Goal: Information Seeking & Learning: Learn about a topic

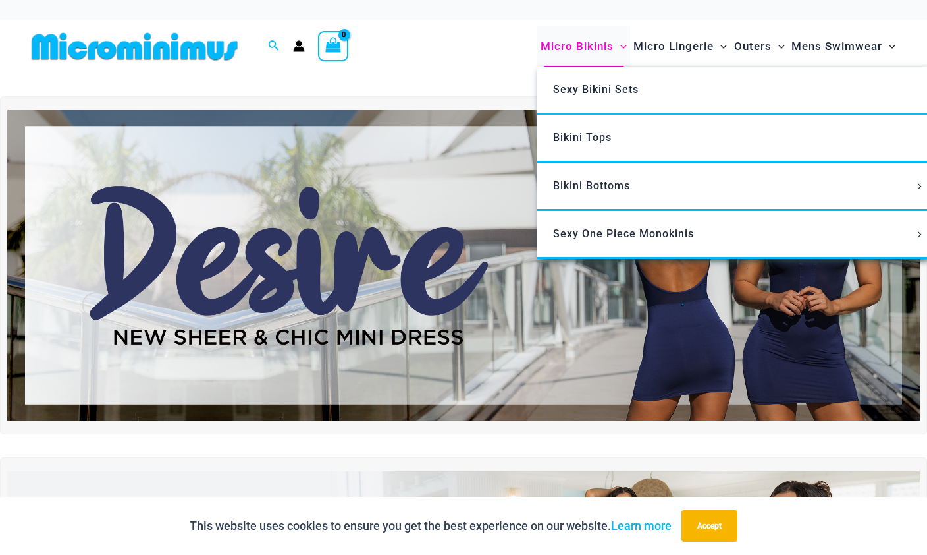
click at [599, 58] on span "Micro Bikinis" at bounding box center [577, 47] width 73 height 34
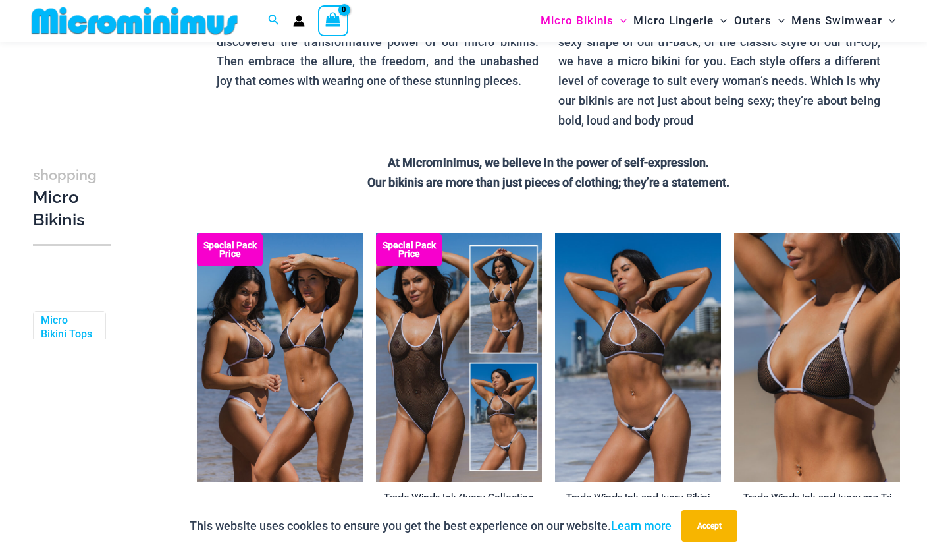
scroll to position [236, 0]
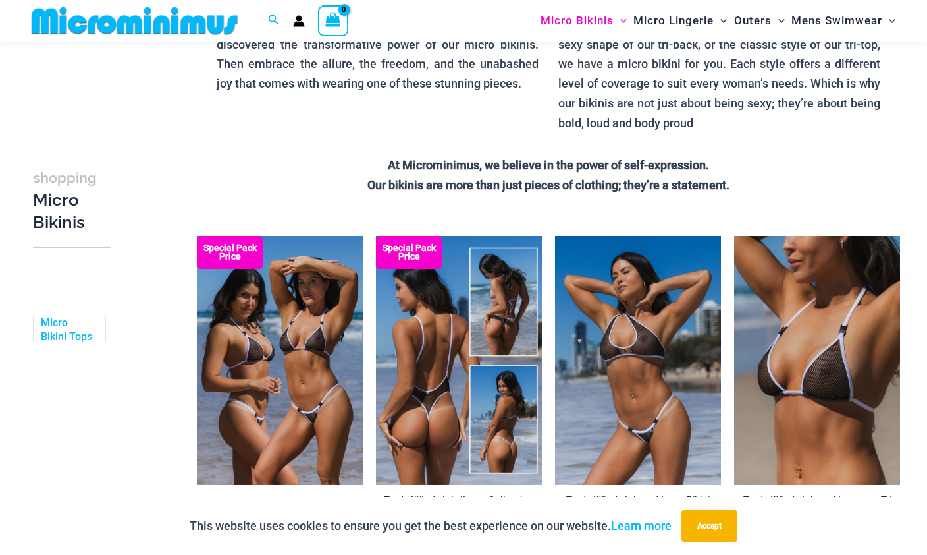
click at [480, 412] on img at bounding box center [459, 360] width 166 height 249
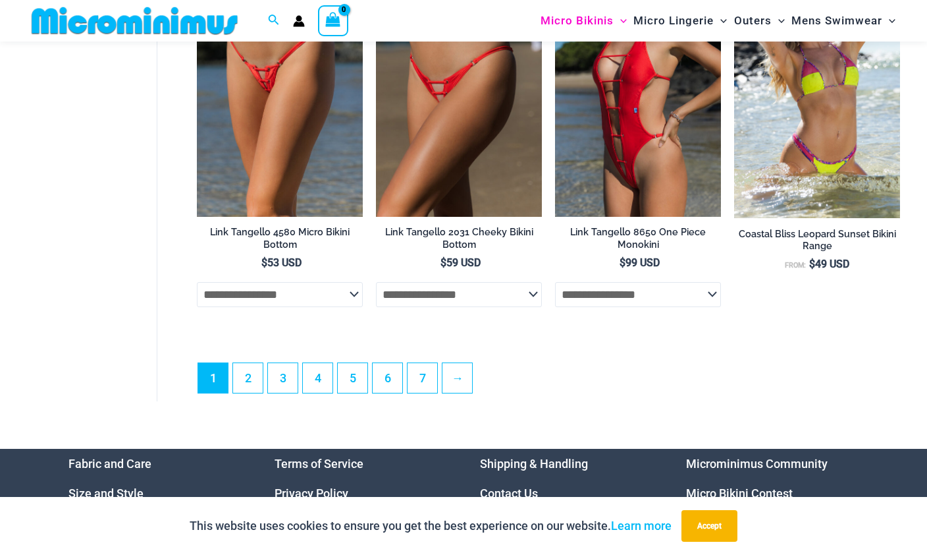
scroll to position [3160, 0]
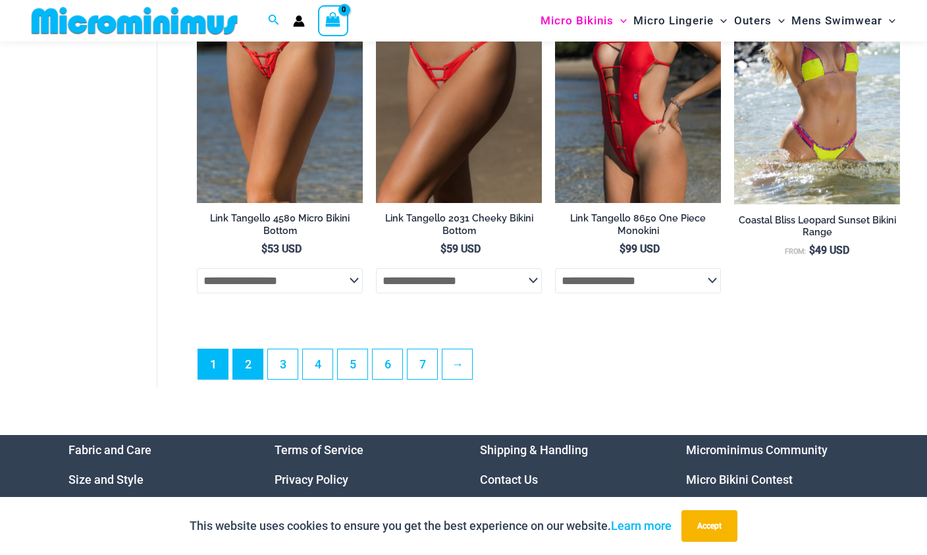
click at [247, 370] on link "2" at bounding box center [248, 364] width 30 height 30
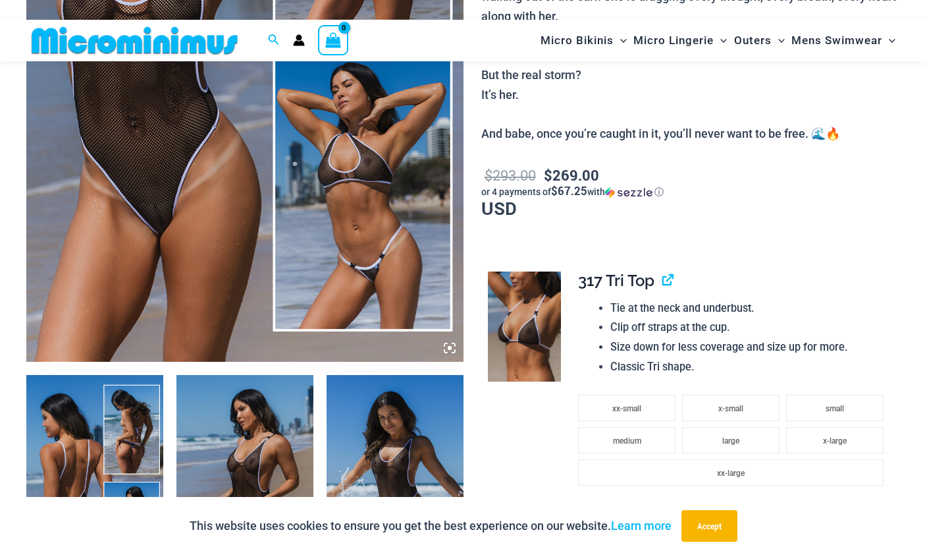
scroll to position [417, 0]
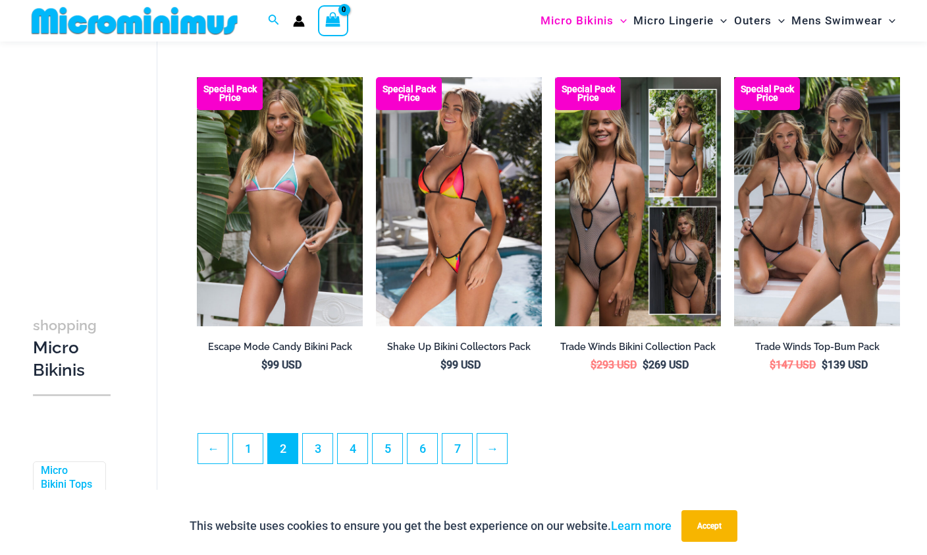
scroll to position [2750, 0]
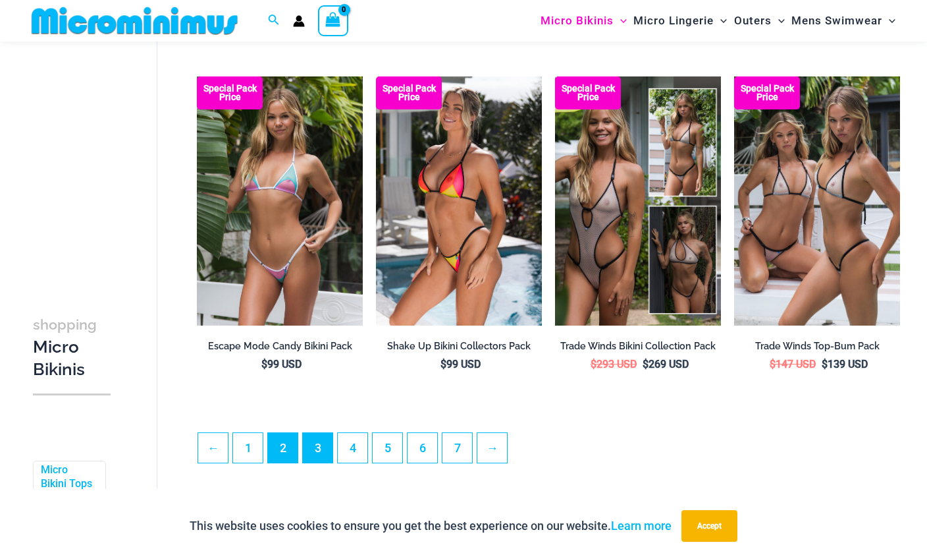
click at [328, 454] on link "3" at bounding box center [318, 448] width 30 height 30
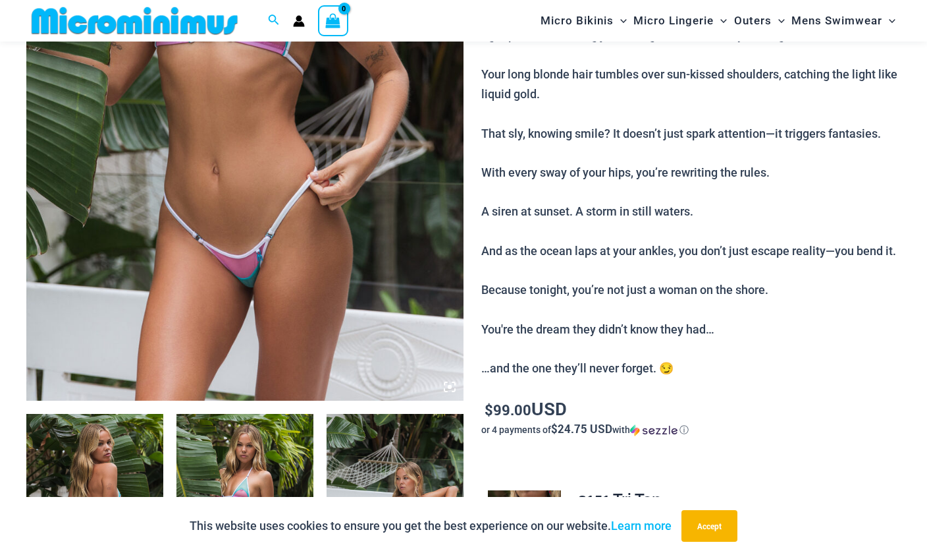
scroll to position [373, 0]
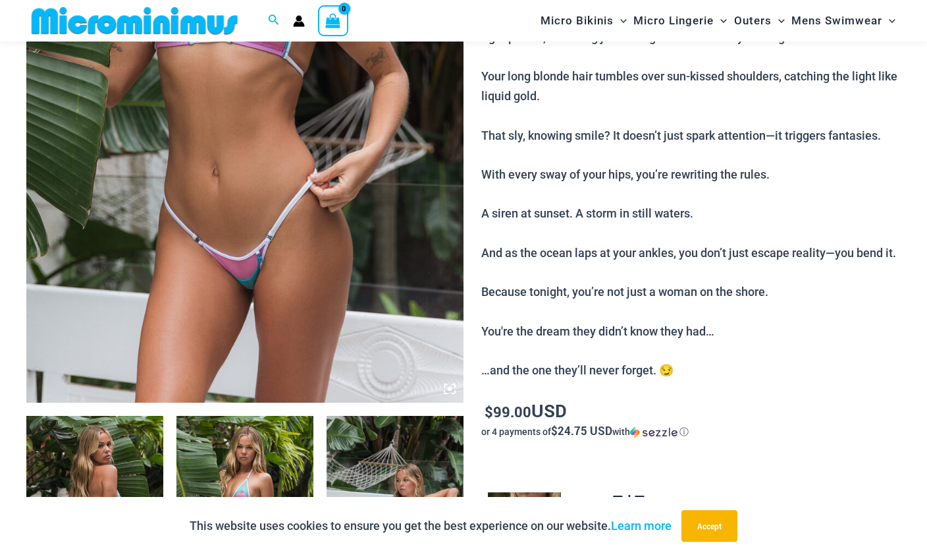
click at [278, 246] on img at bounding box center [244, 74] width 437 height 656
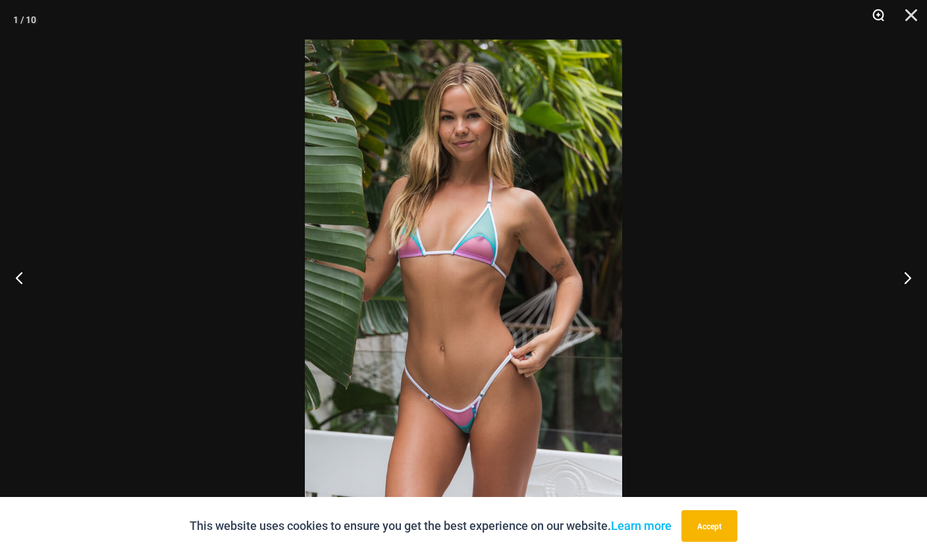
click at [883, 12] on button "Zoom" at bounding box center [874, 20] width 33 height 40
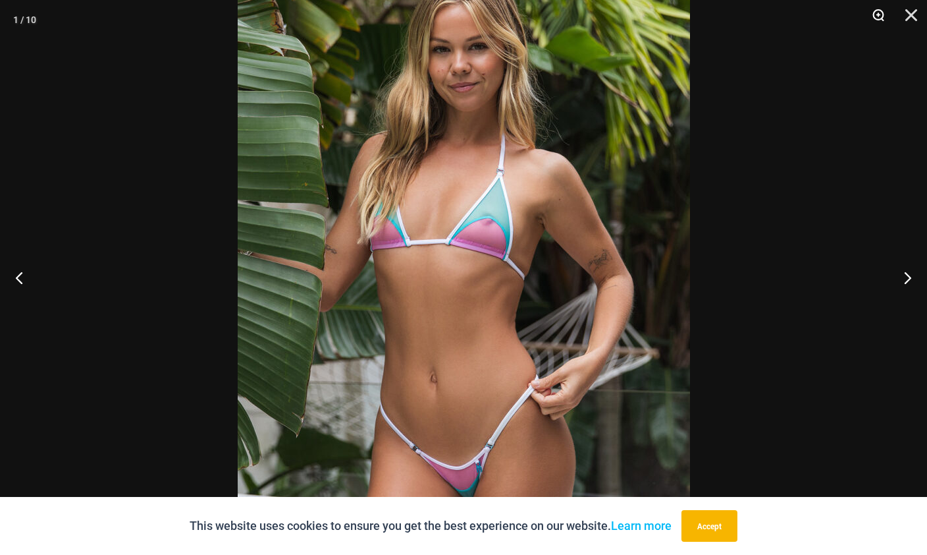
click at [873, 22] on button "Zoom" at bounding box center [874, 20] width 33 height 40
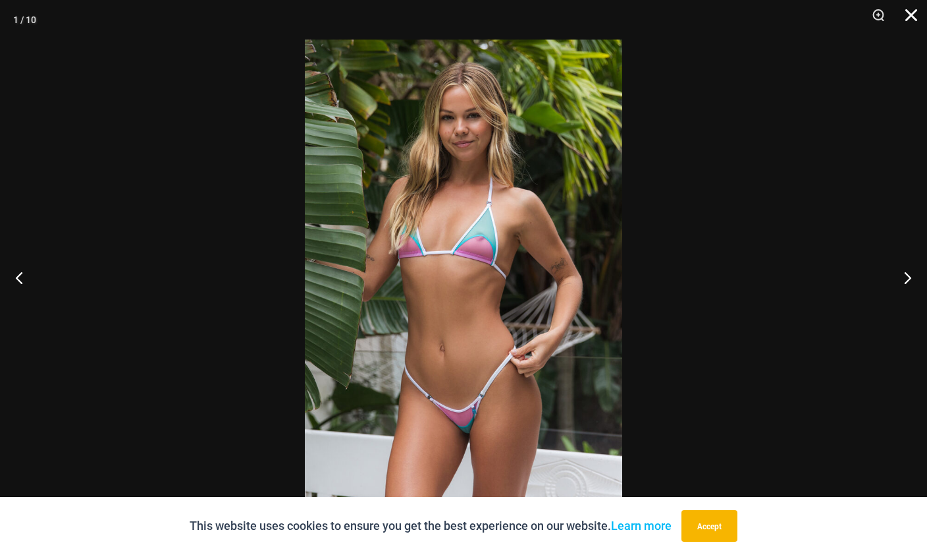
click at [921, 9] on button "Close" at bounding box center [907, 20] width 33 height 40
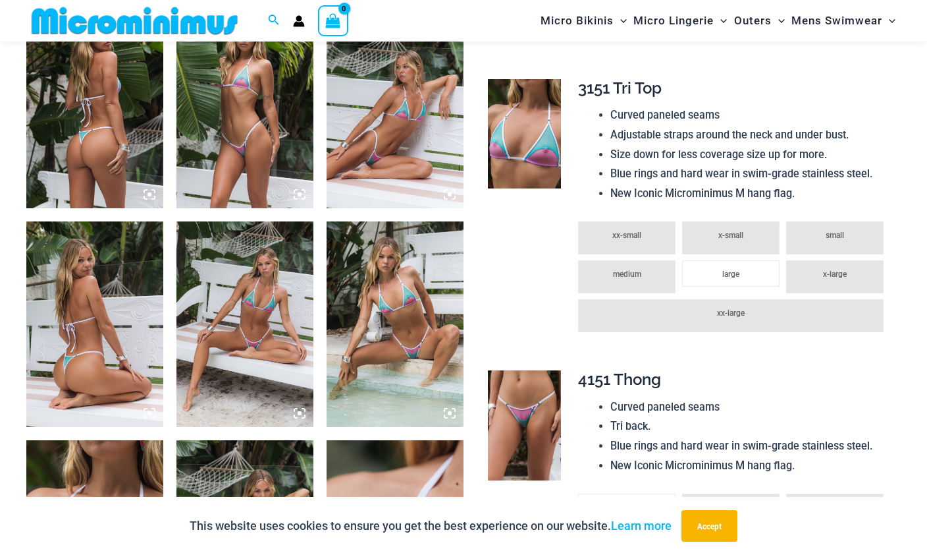
scroll to position [787, 0]
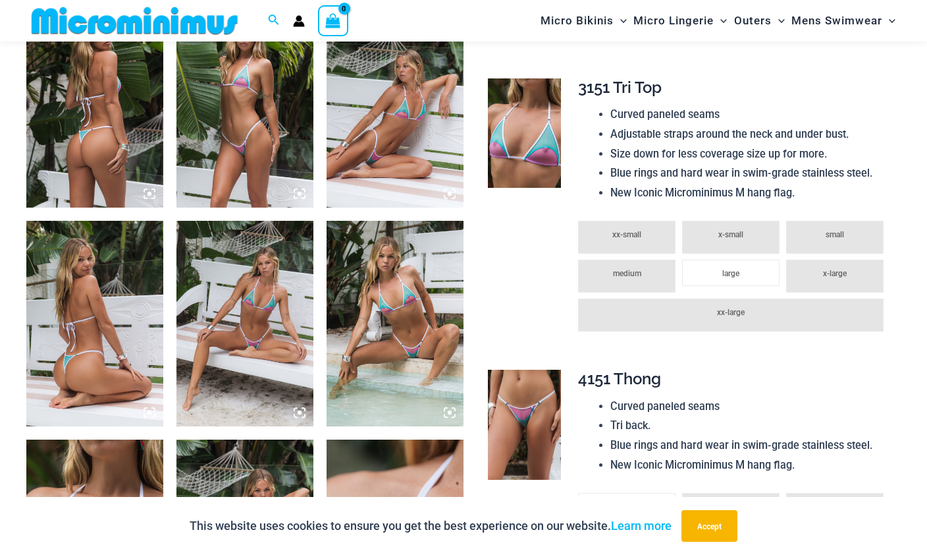
click at [409, 341] on img at bounding box center [395, 324] width 137 height 206
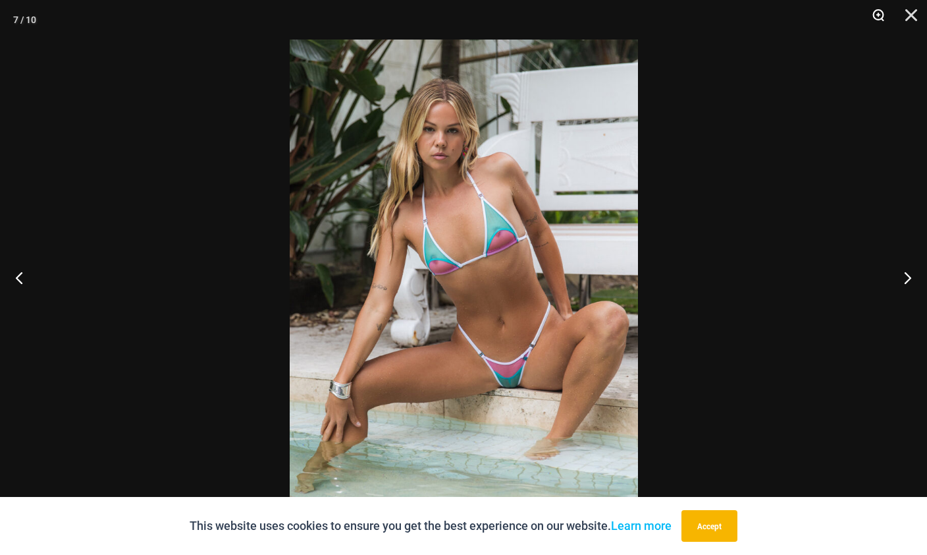
click at [879, 20] on button "Zoom" at bounding box center [874, 20] width 33 height 40
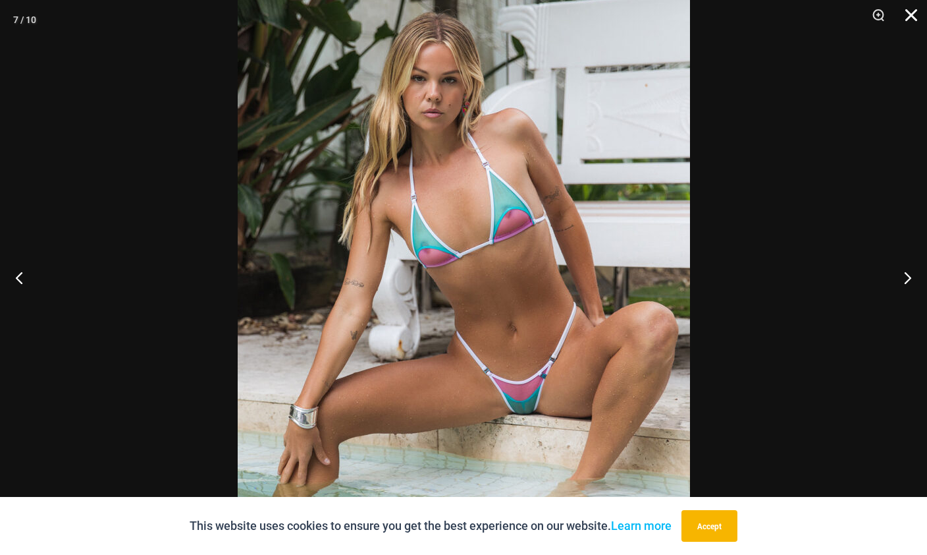
click at [922, 14] on button "Close" at bounding box center [907, 20] width 33 height 40
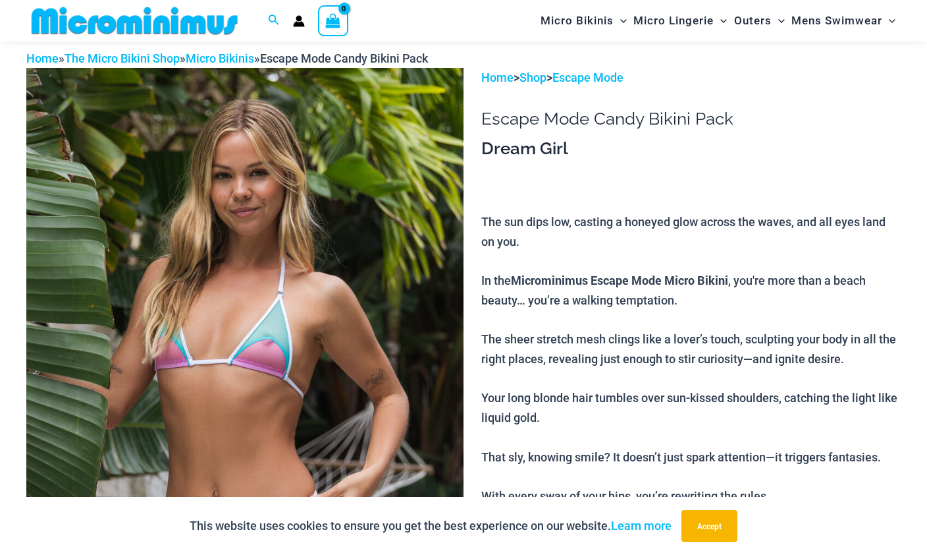
scroll to position [0, 0]
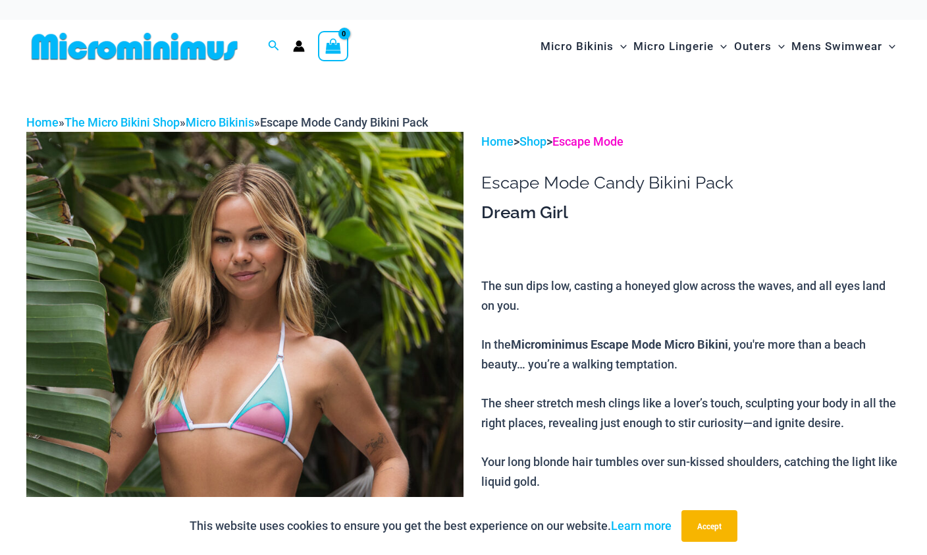
click at [617, 148] on link "Escape Mode" at bounding box center [588, 141] width 71 height 14
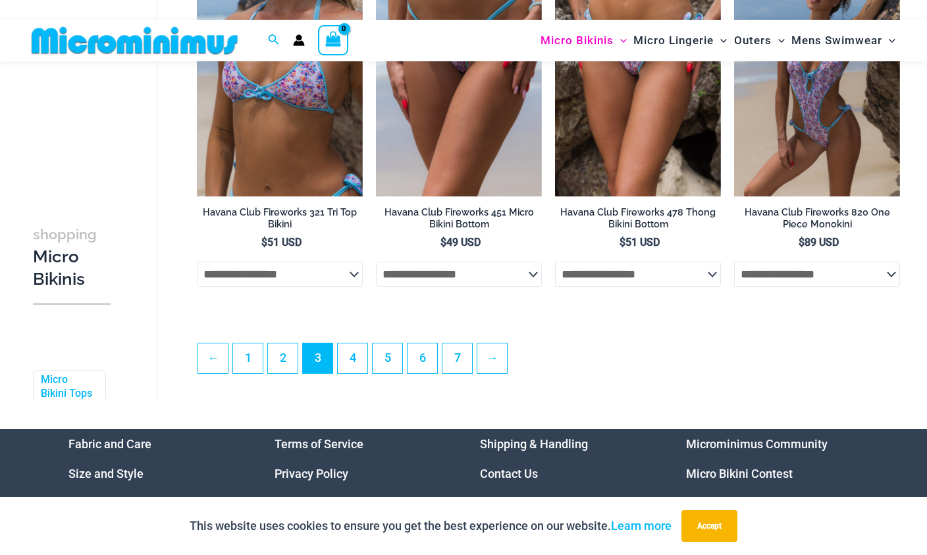
scroll to position [2878, 0]
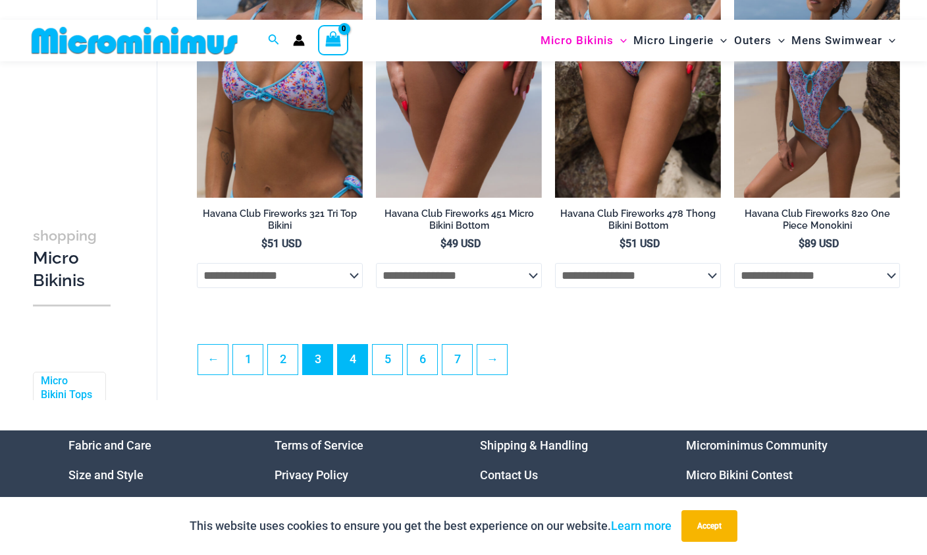
click at [363, 372] on link "4" at bounding box center [353, 360] width 30 height 30
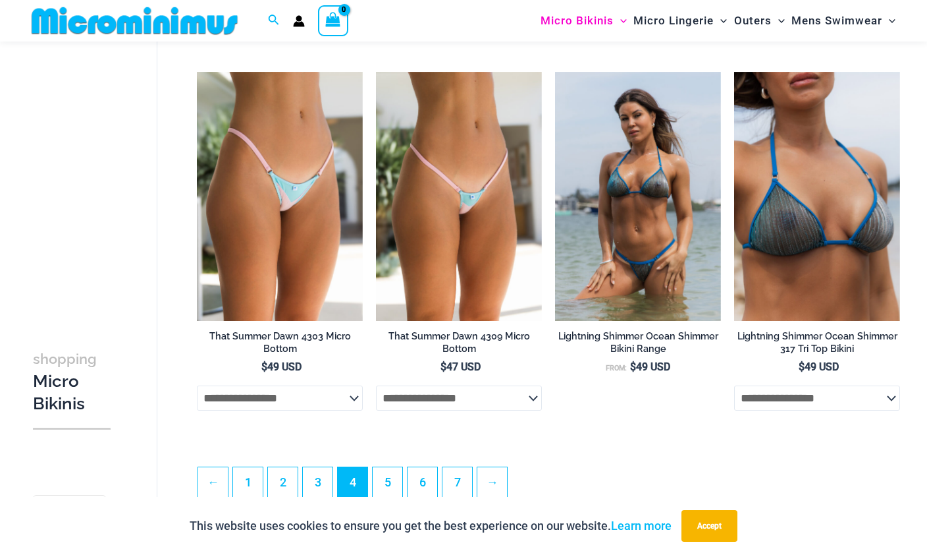
scroll to position [2751, 0]
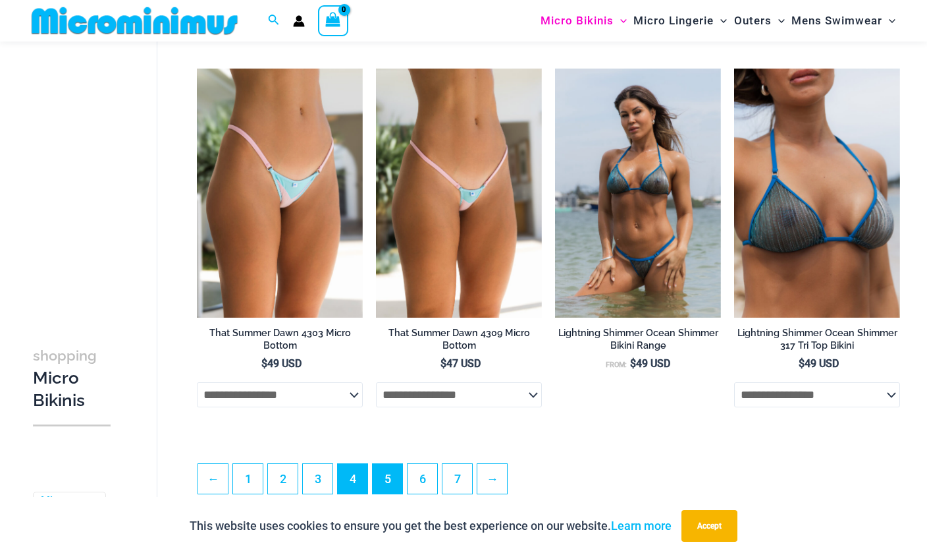
click at [397, 482] on link "5" at bounding box center [388, 479] width 30 height 30
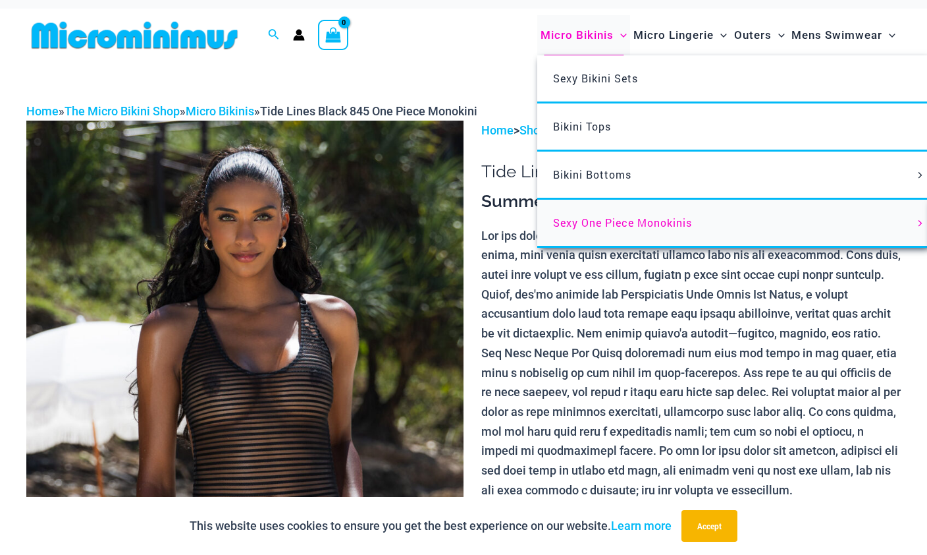
scroll to position [9, 0]
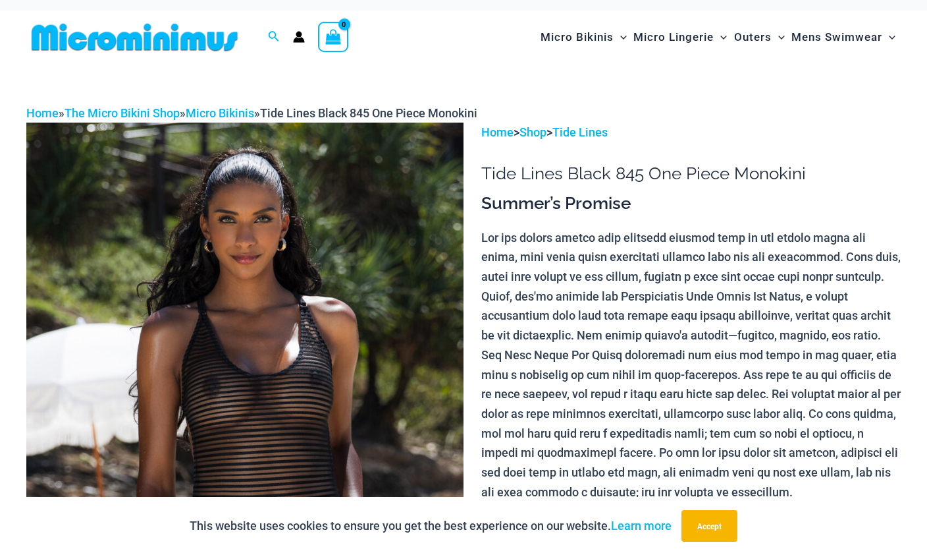
click at [610, 117] on div "Home » The Micro Bikini Shop » Micro Bikinis » Tide Lines Black 845 One Piece M…" at bounding box center [463, 113] width 875 height 20
click at [606, 128] on link "Tide Lines" at bounding box center [580, 132] width 55 height 14
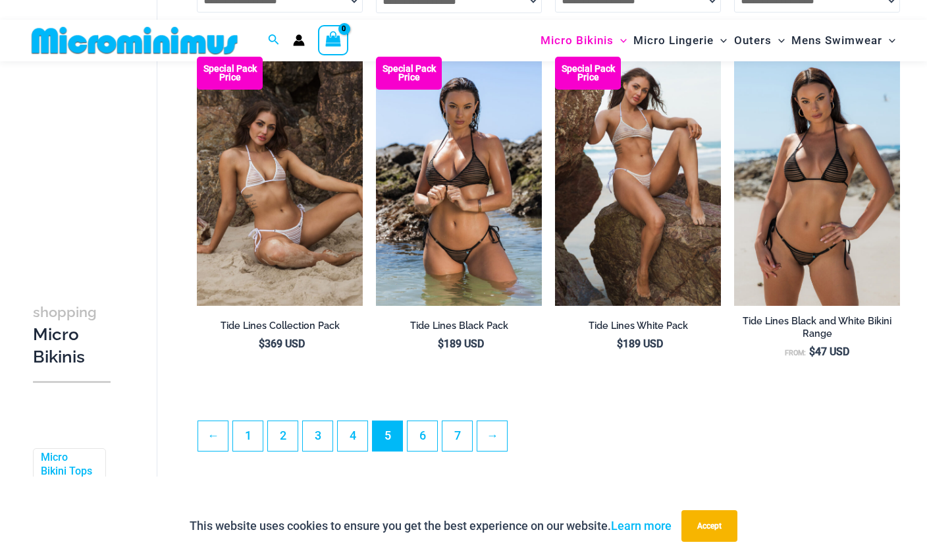
scroll to position [2765, 0]
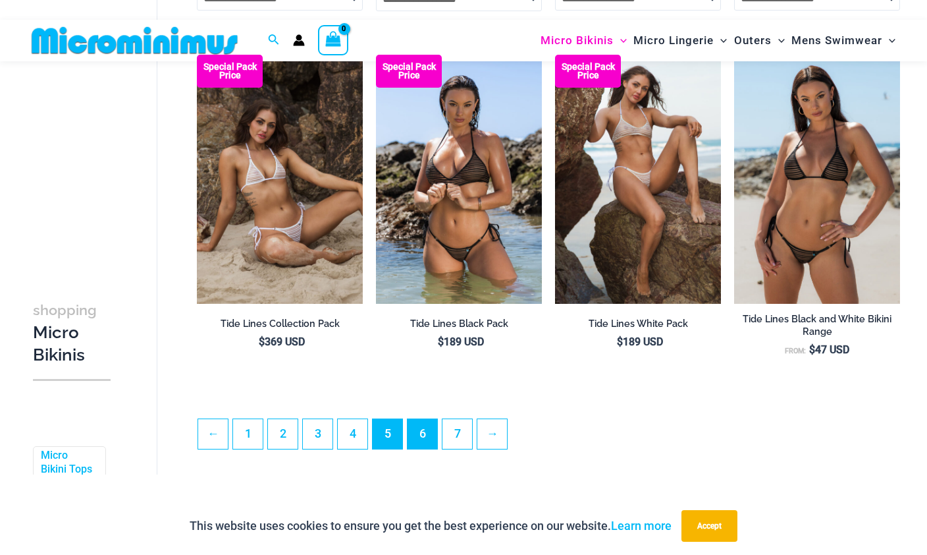
click at [431, 445] on link "6" at bounding box center [423, 434] width 30 height 30
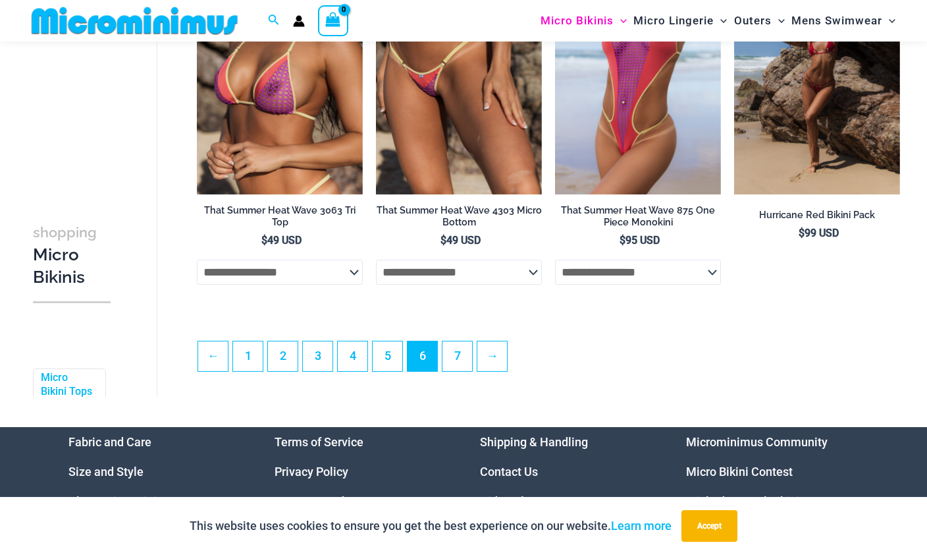
scroll to position [2897, 0]
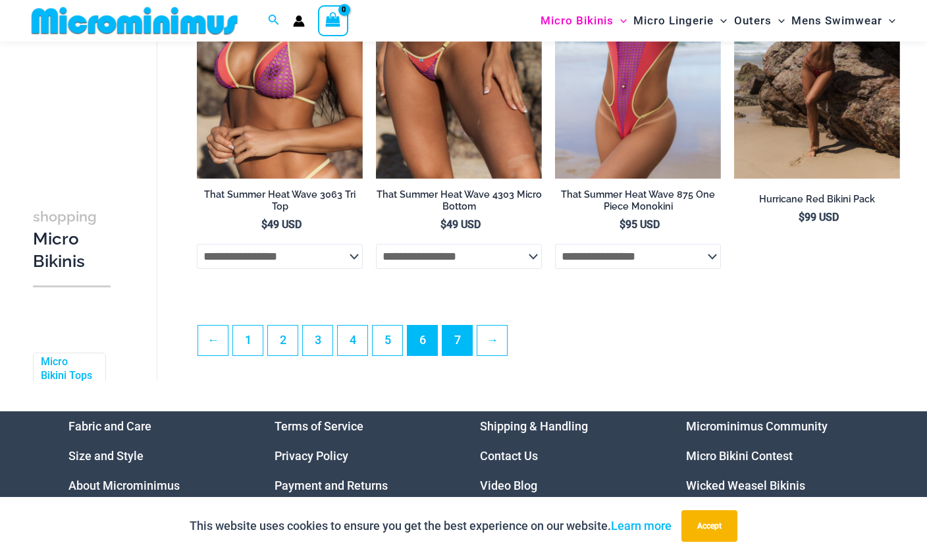
click at [460, 345] on link "7" at bounding box center [458, 340] width 30 height 30
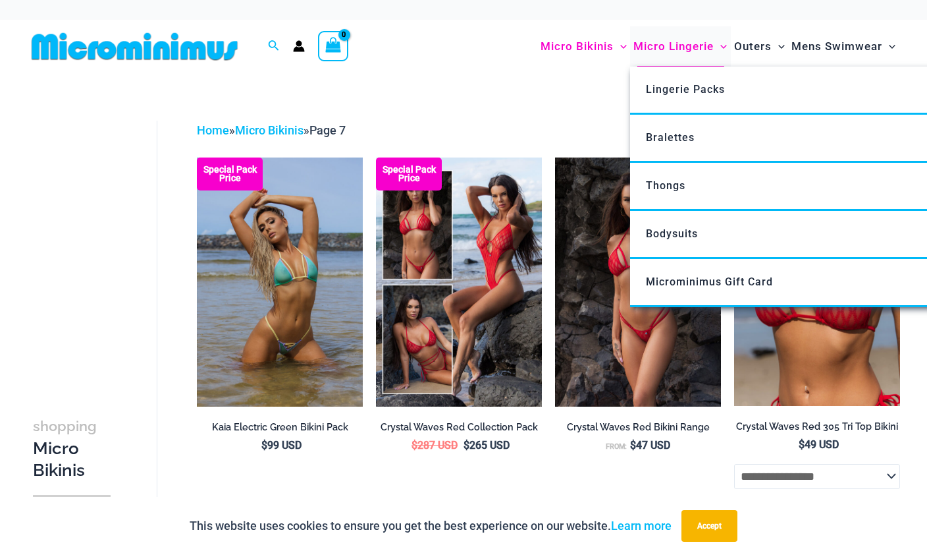
click at [705, 48] on span "Micro Lingerie" at bounding box center [674, 47] width 80 height 34
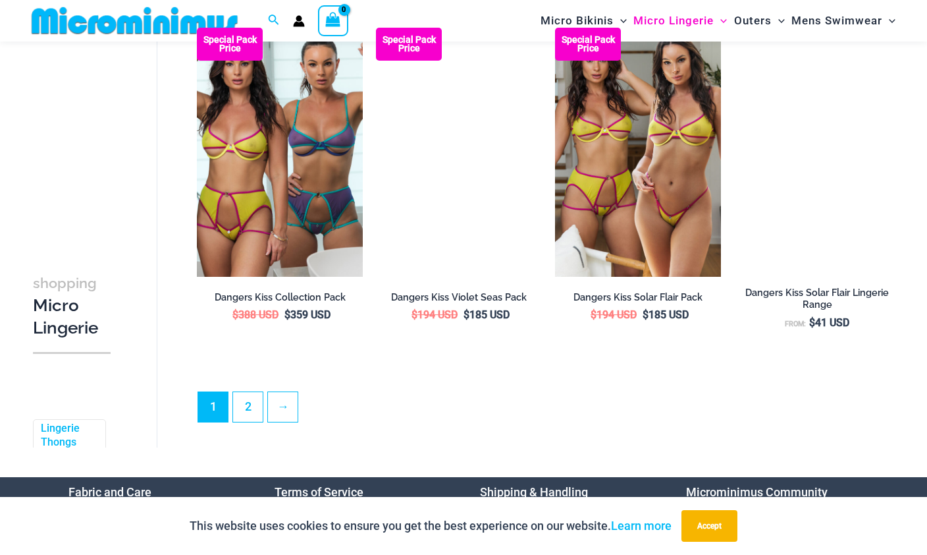
scroll to position [2883, 0]
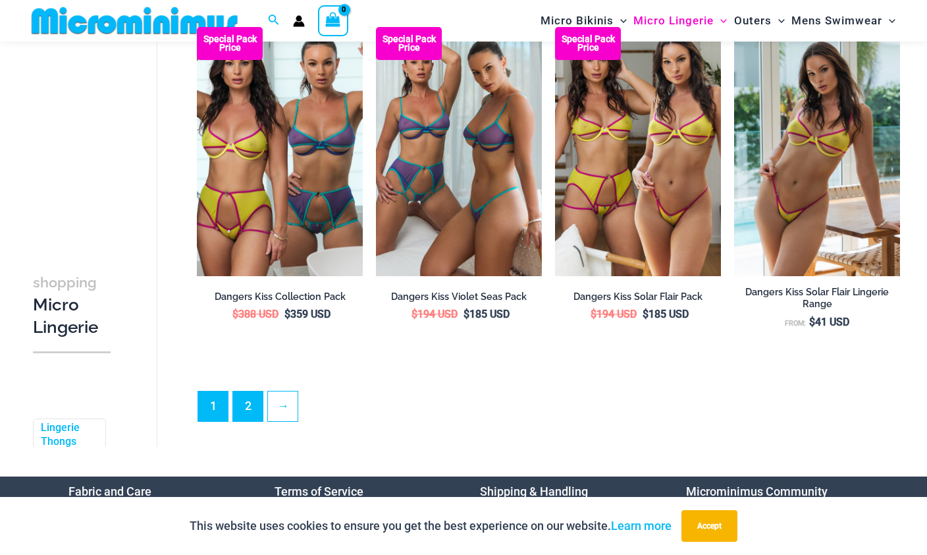
click at [248, 412] on link "2" at bounding box center [248, 406] width 30 height 30
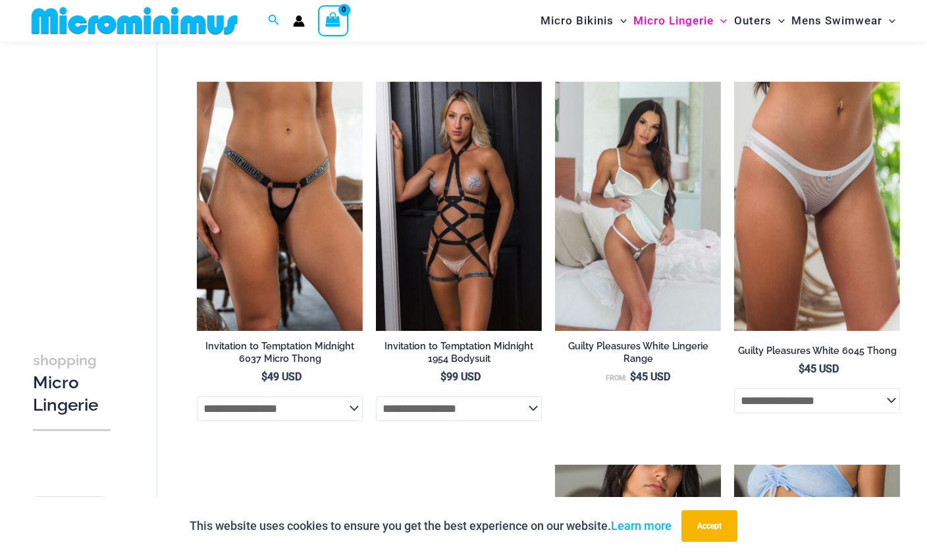
scroll to position [1208, 0]
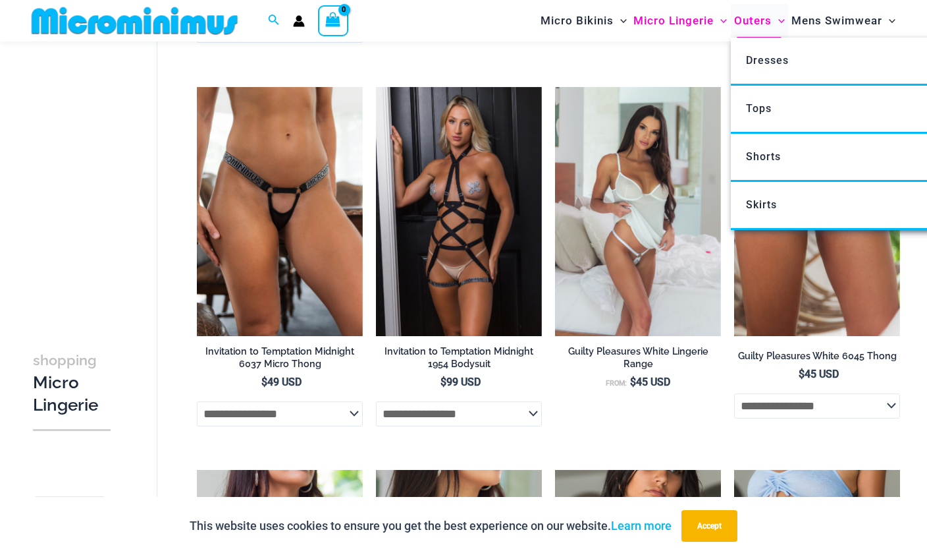
click at [754, 22] on span "Outers" at bounding box center [753, 21] width 38 height 34
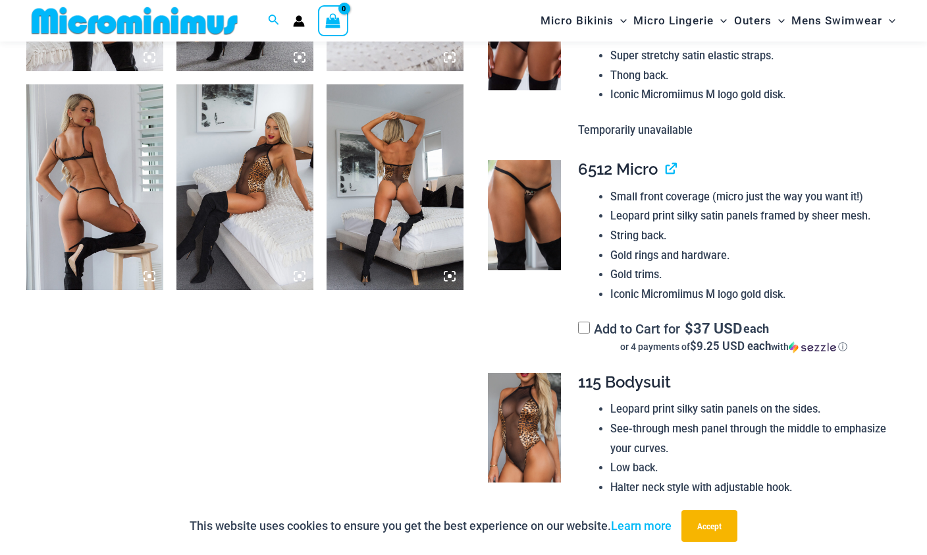
scroll to position [931, 0]
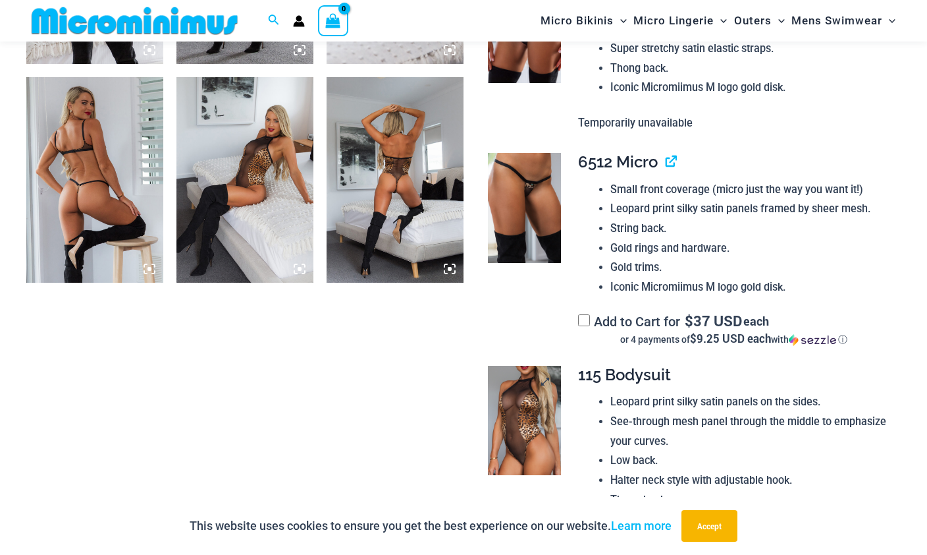
click at [546, 411] on img at bounding box center [524, 421] width 73 height 110
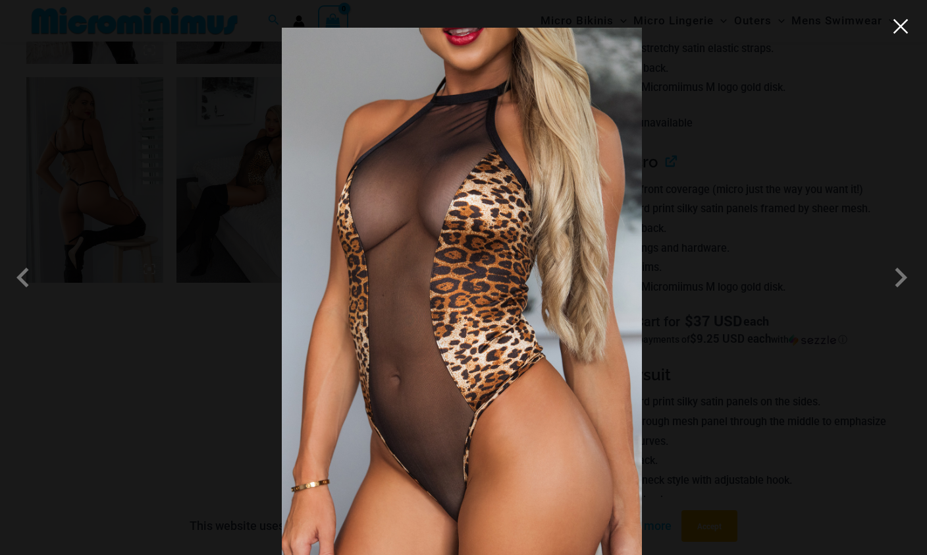
click at [908, 24] on button "Close" at bounding box center [901, 26] width 20 height 20
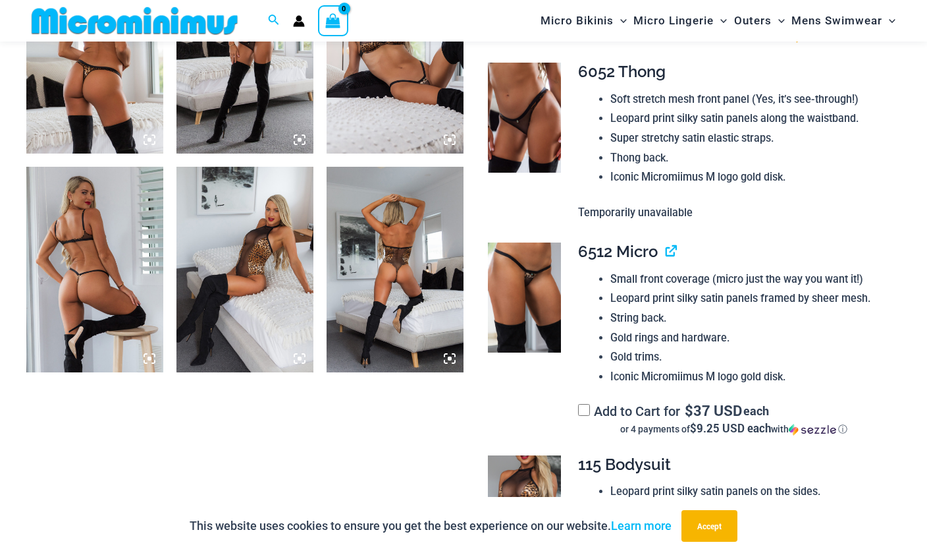
scroll to position [865, 0]
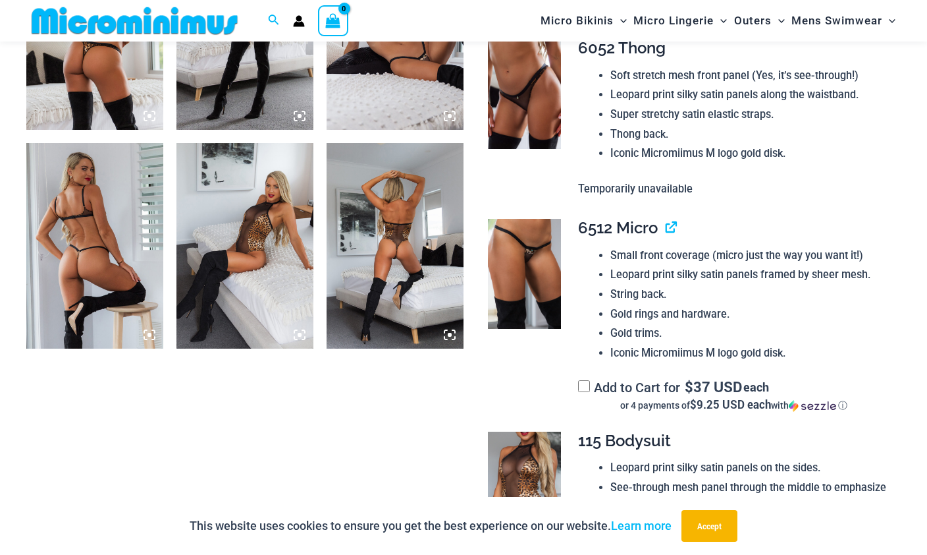
click at [388, 281] on img at bounding box center [395, 246] width 137 height 206
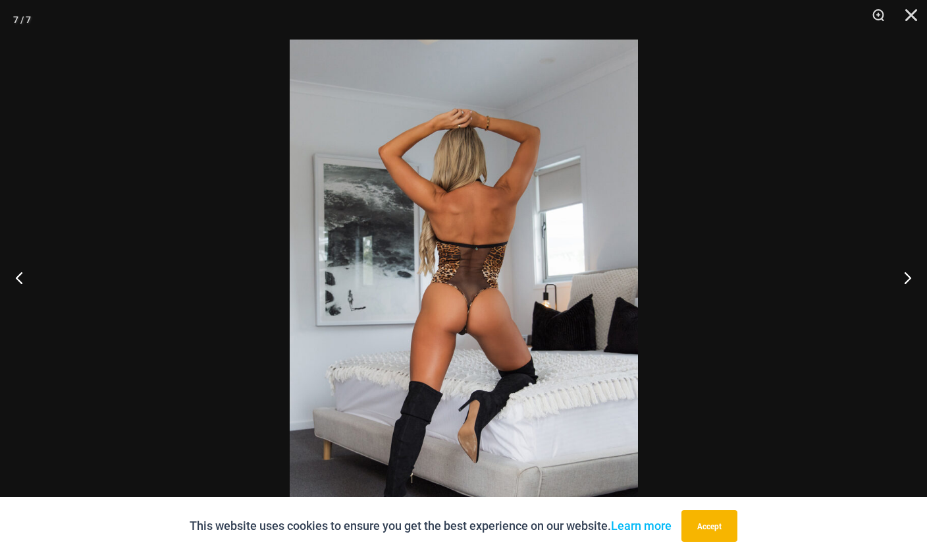
click at [897, 289] on button "Next" at bounding box center [902, 277] width 49 height 66
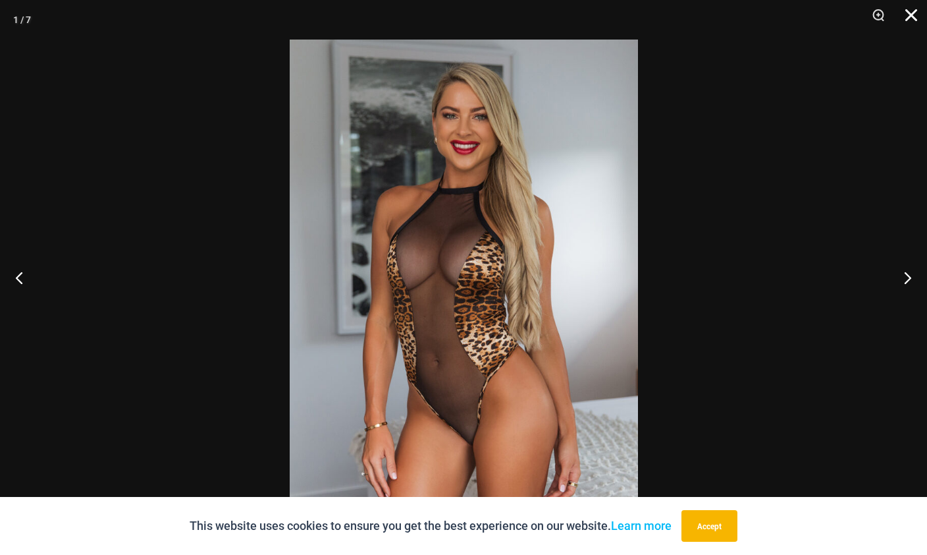
click at [916, 20] on button "Close" at bounding box center [907, 20] width 33 height 40
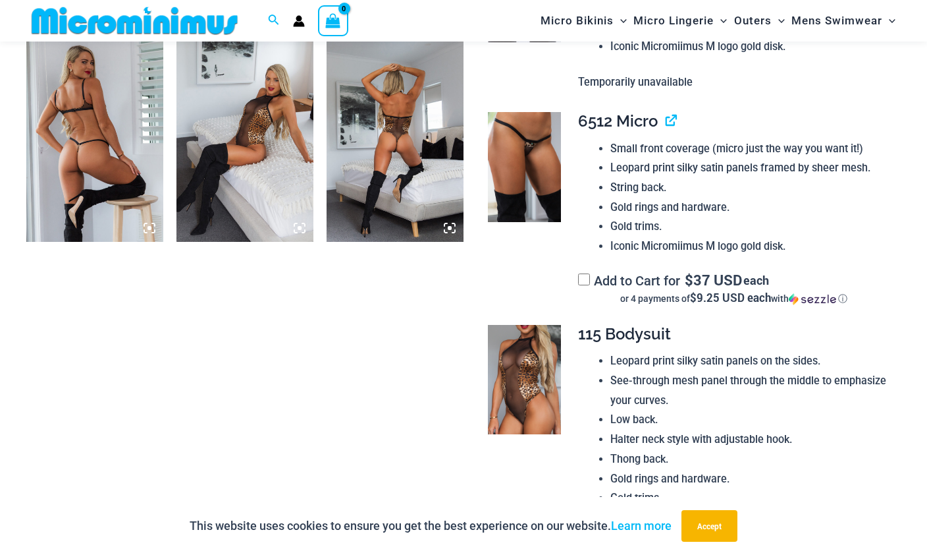
scroll to position [1090, 0]
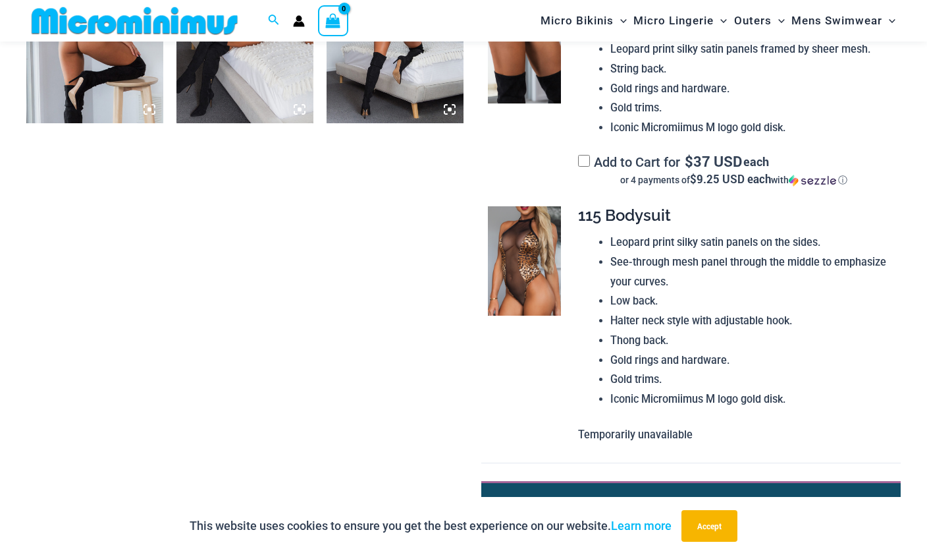
click at [655, 206] on span "115 Bodysuit" at bounding box center [624, 215] width 93 height 19
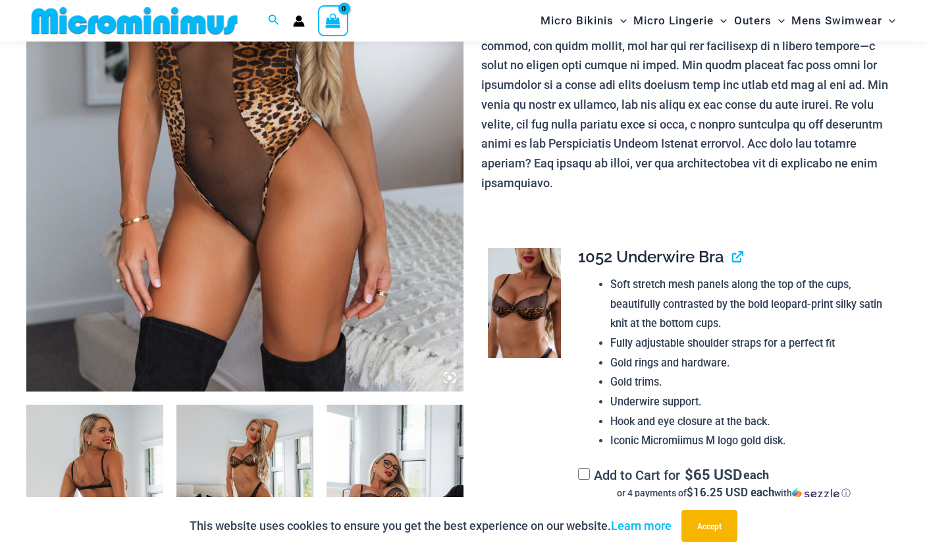
scroll to position [355, 0]
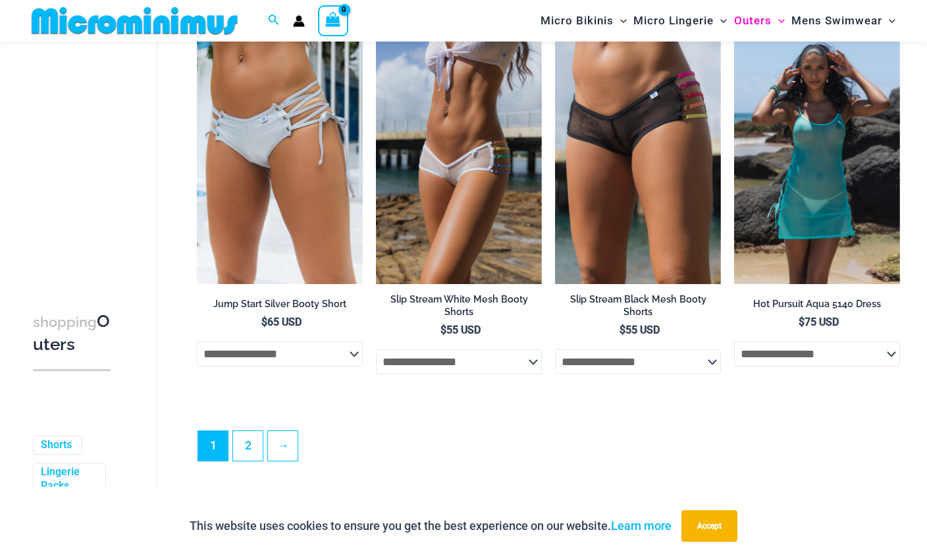
scroll to position [2861, 0]
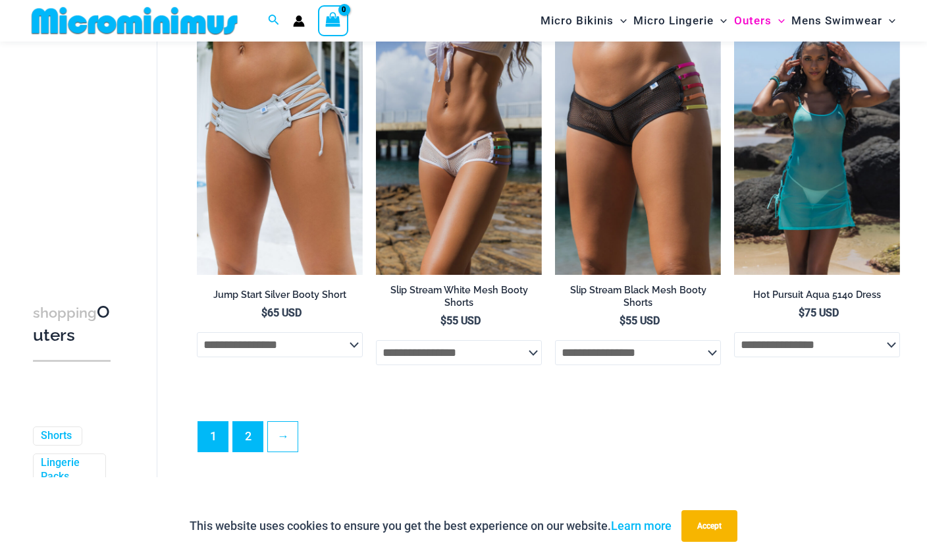
click at [256, 450] on link "2" at bounding box center [248, 437] width 30 height 30
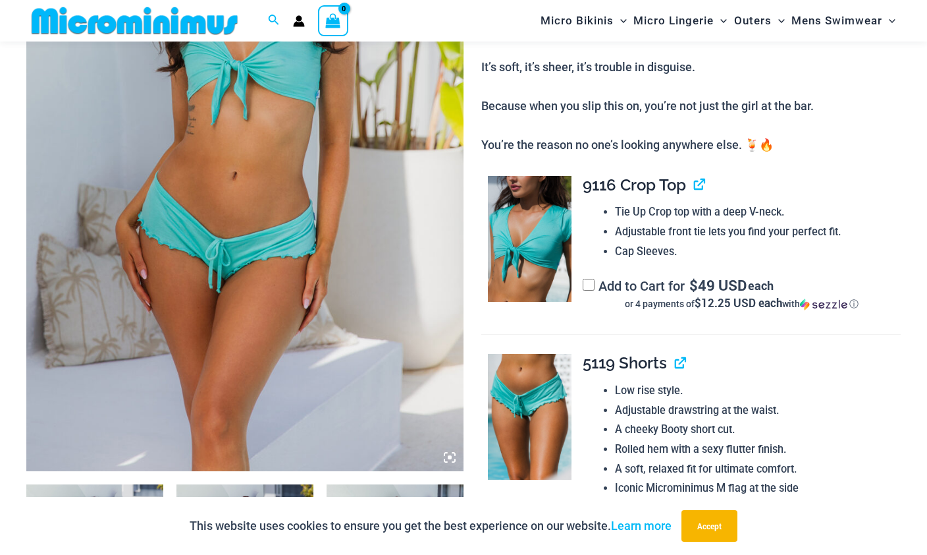
scroll to position [265, 0]
click at [439, 253] on img at bounding box center [244, 144] width 437 height 656
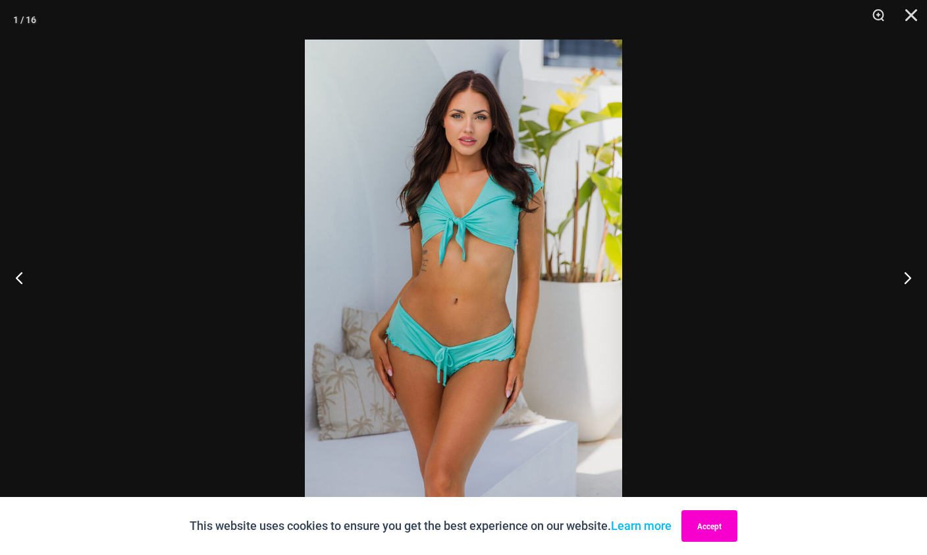
click at [725, 526] on button "Accept" at bounding box center [710, 526] width 56 height 32
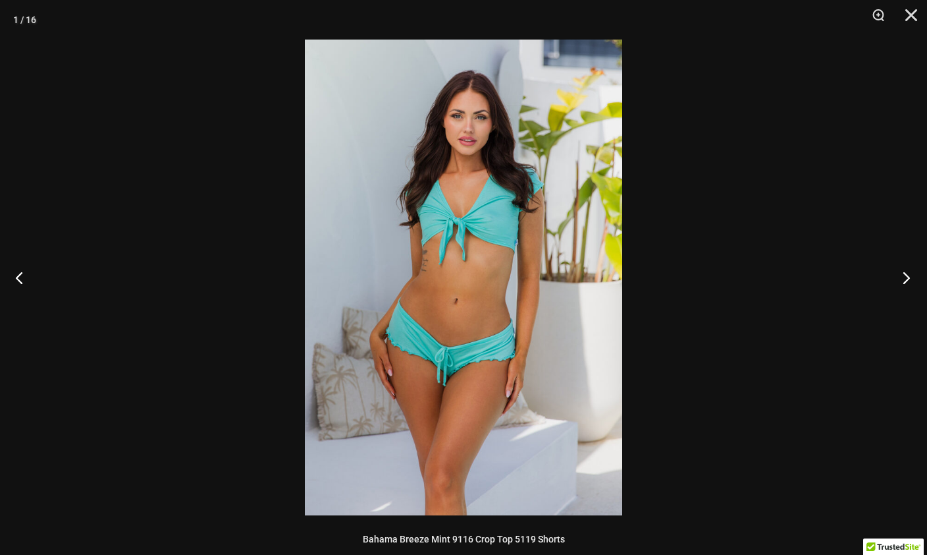
click at [914, 283] on button "Next" at bounding box center [902, 277] width 49 height 66
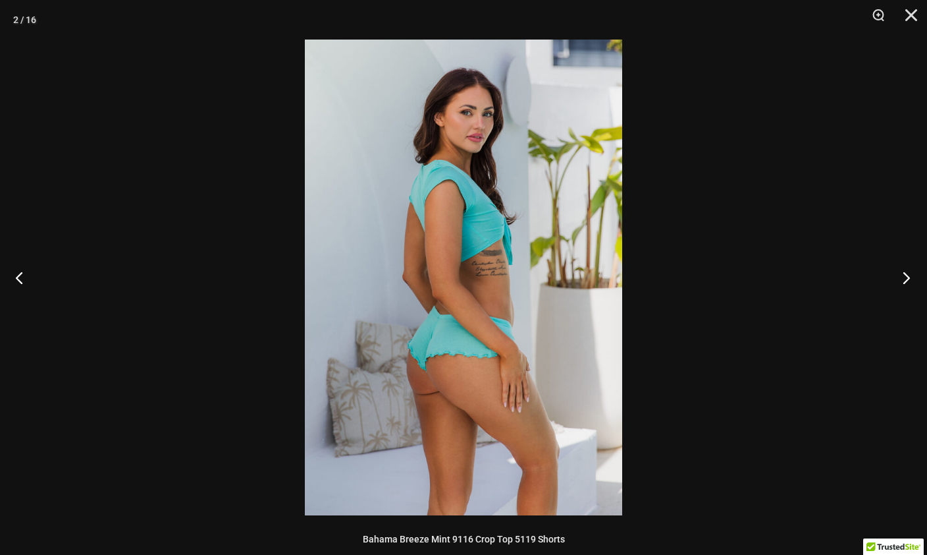
click at [898, 265] on button "Next" at bounding box center [902, 277] width 49 height 66
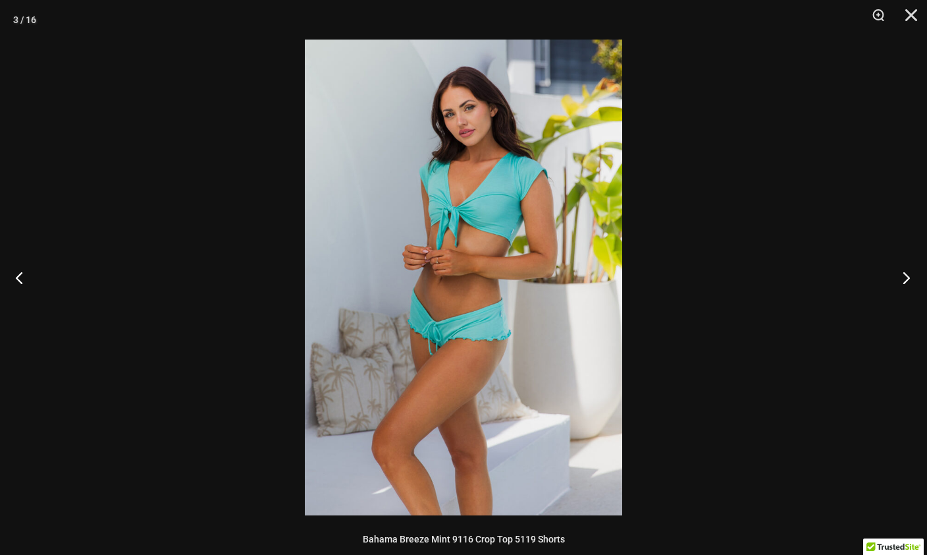
click at [906, 289] on button "Next" at bounding box center [902, 277] width 49 height 66
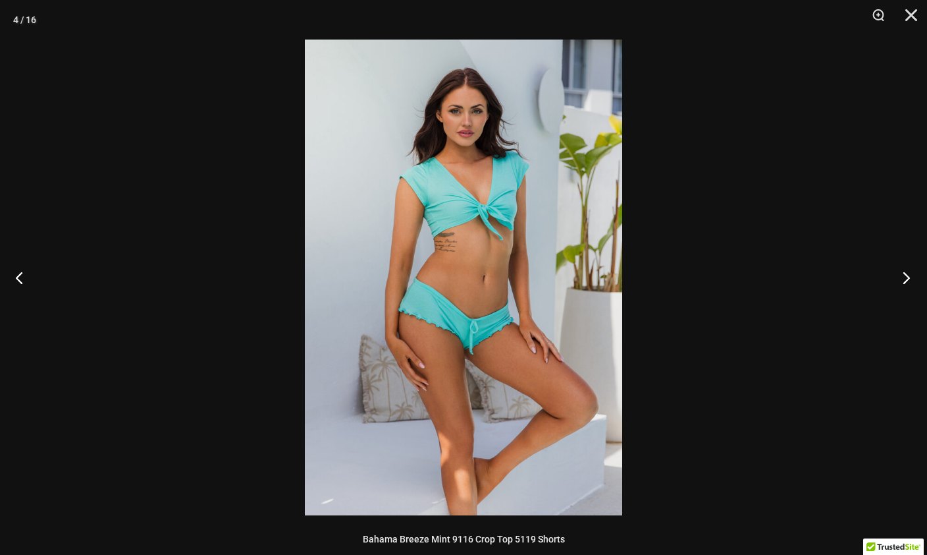
click at [902, 281] on button "Next" at bounding box center [902, 277] width 49 height 66
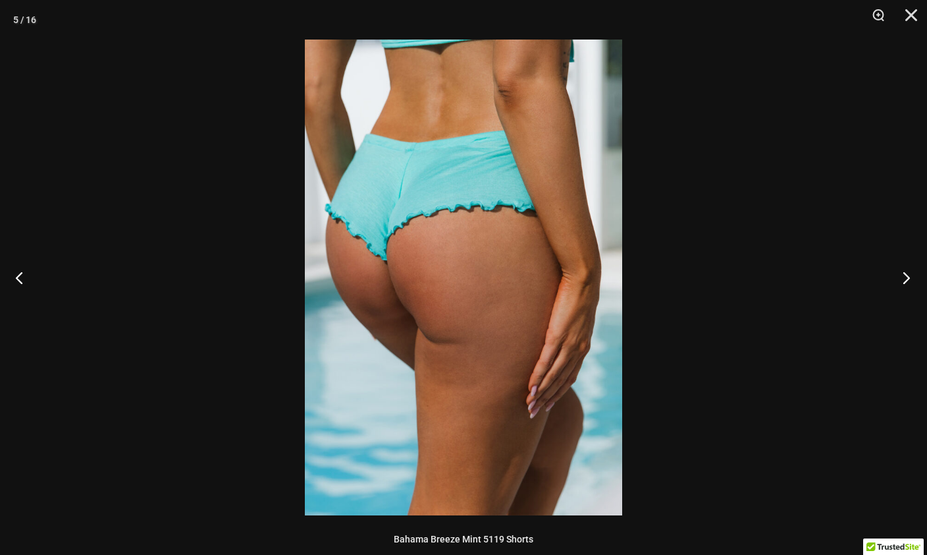
click at [906, 293] on button "Next" at bounding box center [902, 277] width 49 height 66
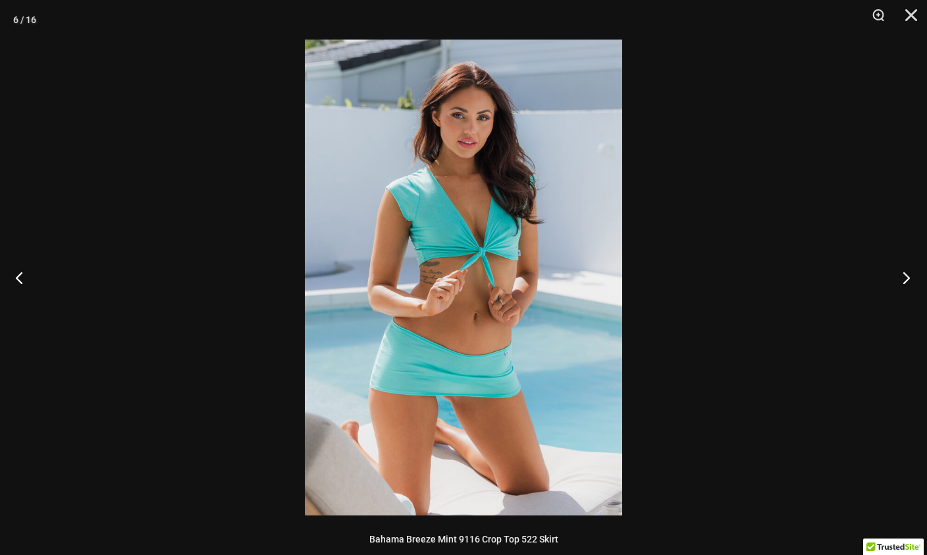
click at [904, 300] on button "Next" at bounding box center [902, 277] width 49 height 66
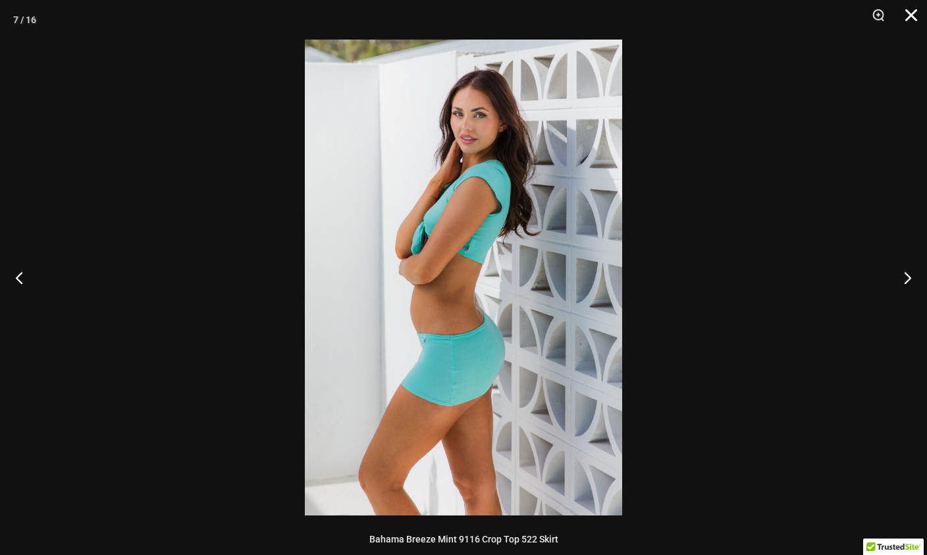
click at [910, 16] on button "Close" at bounding box center [907, 20] width 33 height 40
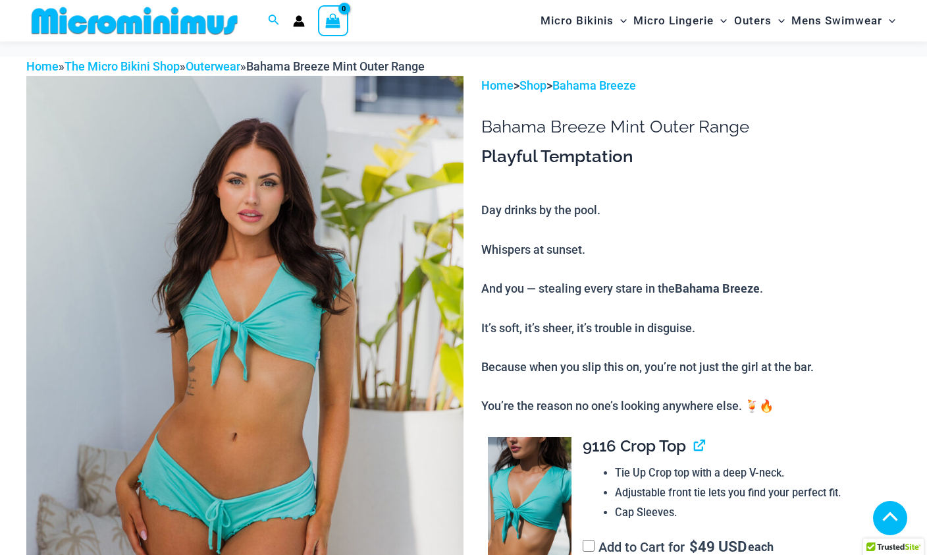
scroll to position [0, 0]
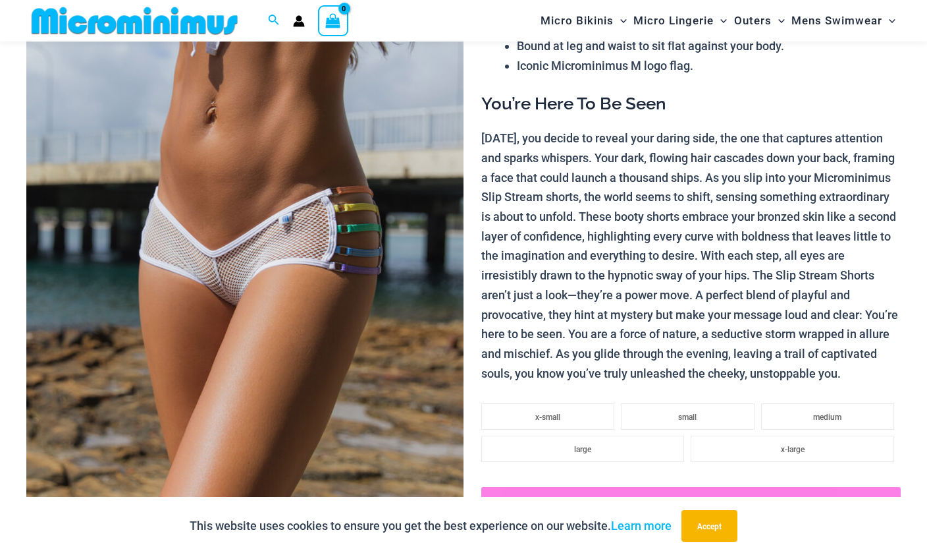
scroll to position [216, 0]
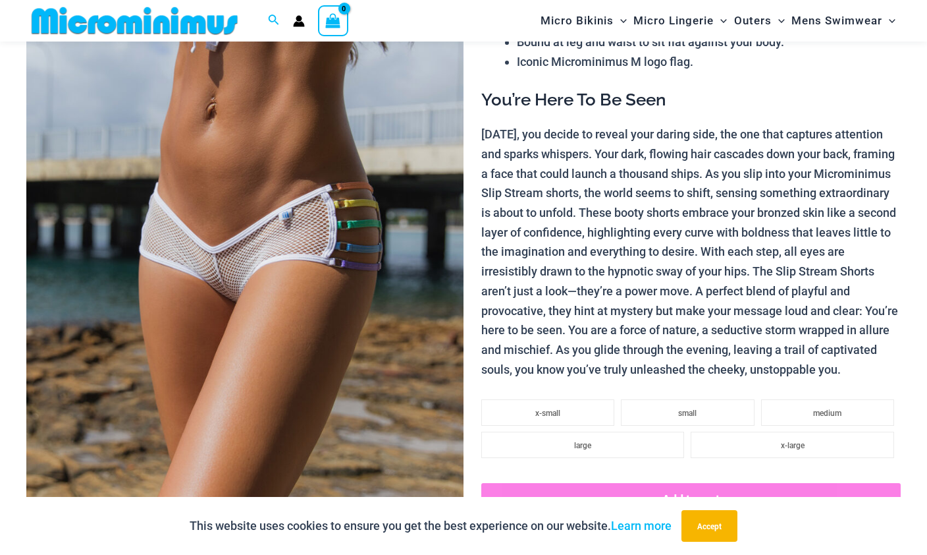
click at [412, 390] on img at bounding box center [244, 232] width 437 height 656
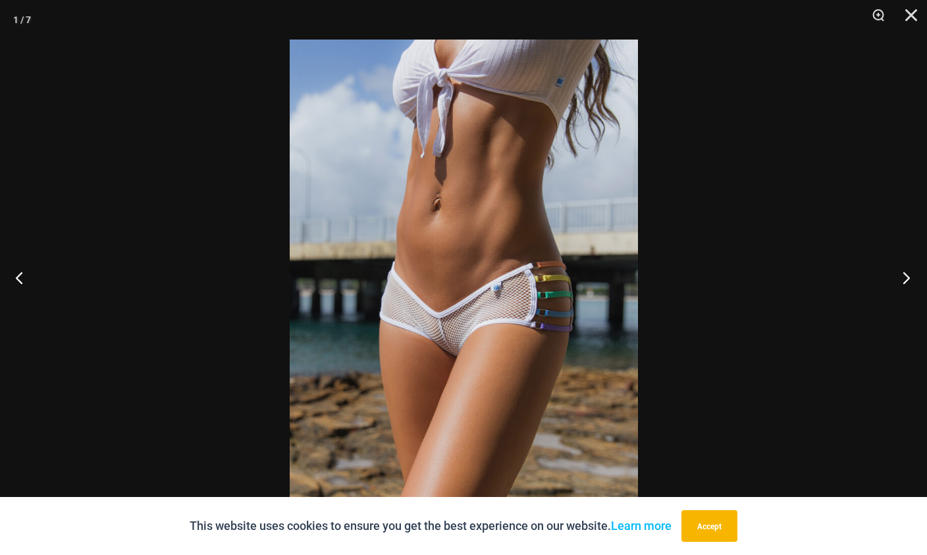
click at [912, 309] on button "Next" at bounding box center [902, 277] width 49 height 66
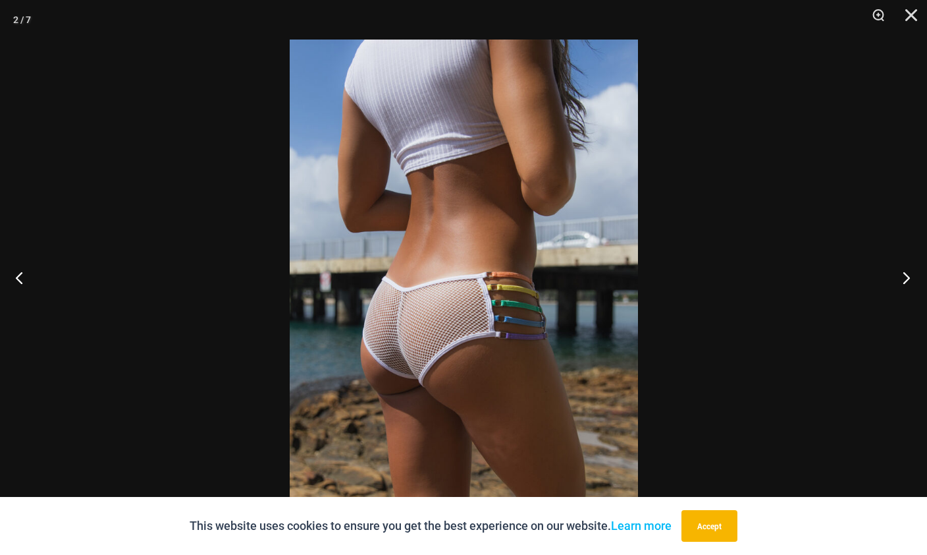
click at [898, 292] on button "Next" at bounding box center [902, 277] width 49 height 66
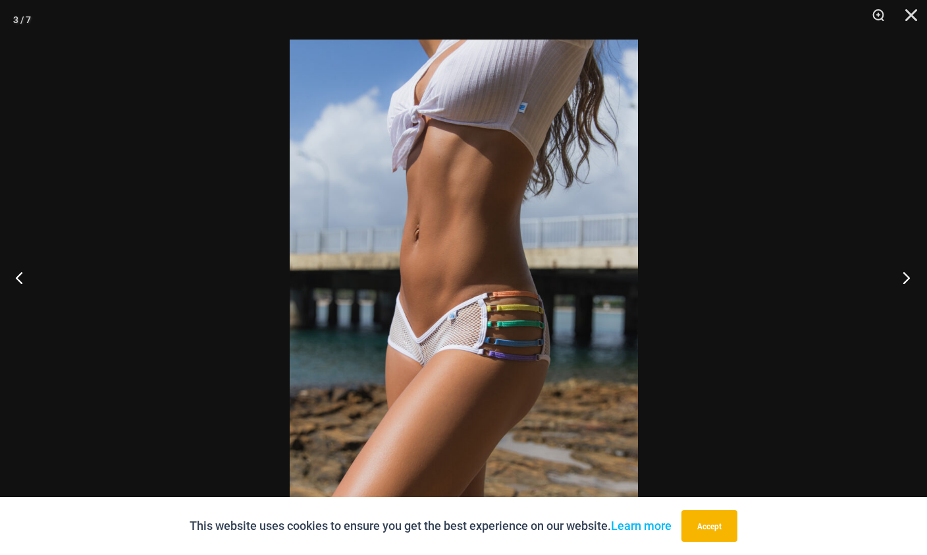
click at [900, 302] on button "Next" at bounding box center [902, 277] width 49 height 66
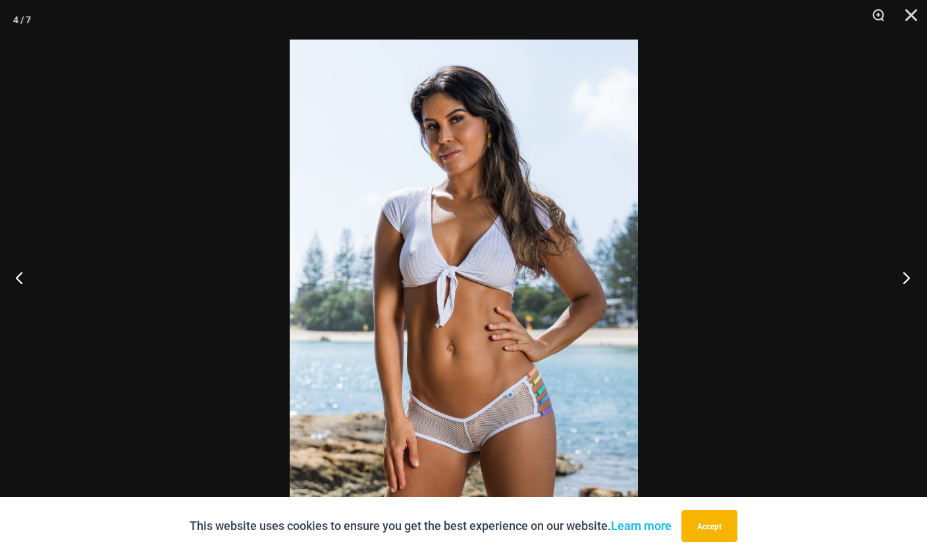
click at [901, 309] on button "Next" at bounding box center [902, 277] width 49 height 66
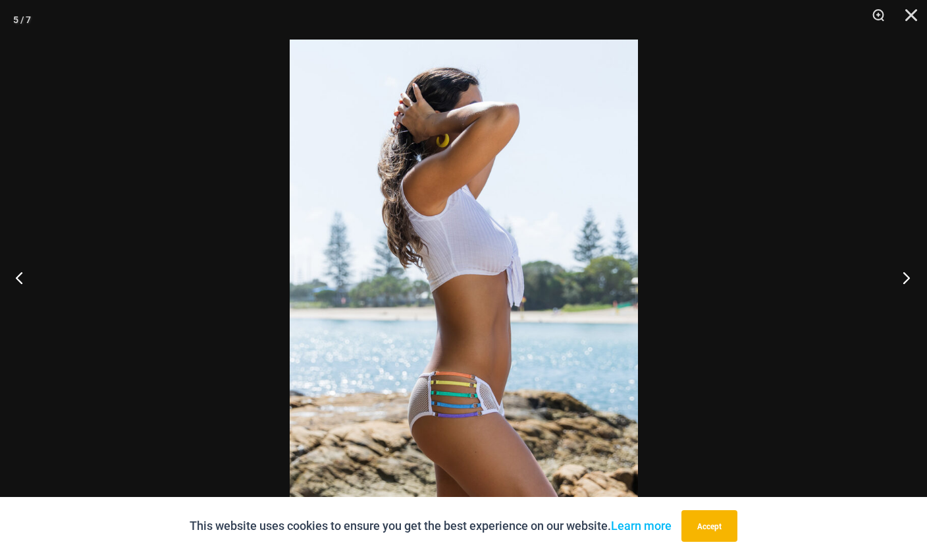
click at [900, 306] on button "Next" at bounding box center [902, 277] width 49 height 66
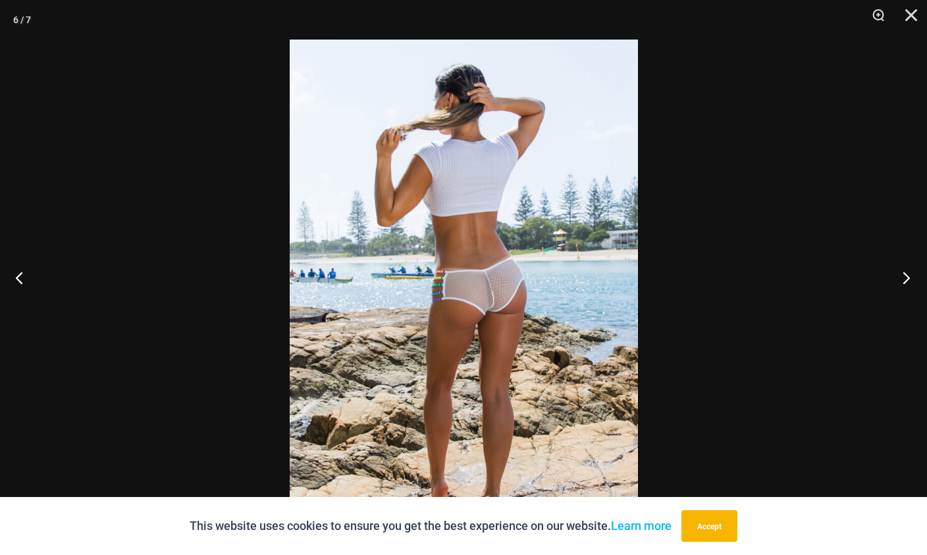
click at [903, 308] on button "Next" at bounding box center [902, 277] width 49 height 66
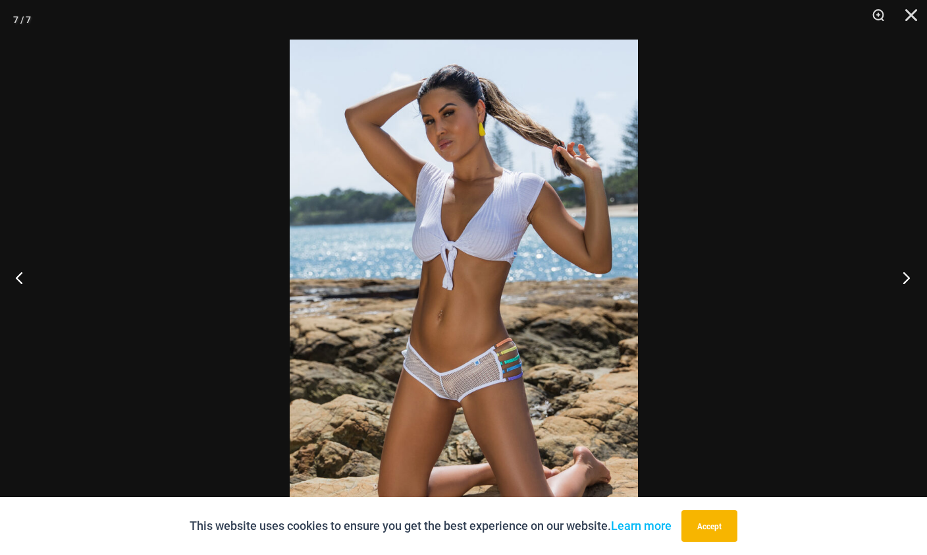
click at [903, 306] on button "Next" at bounding box center [902, 277] width 49 height 66
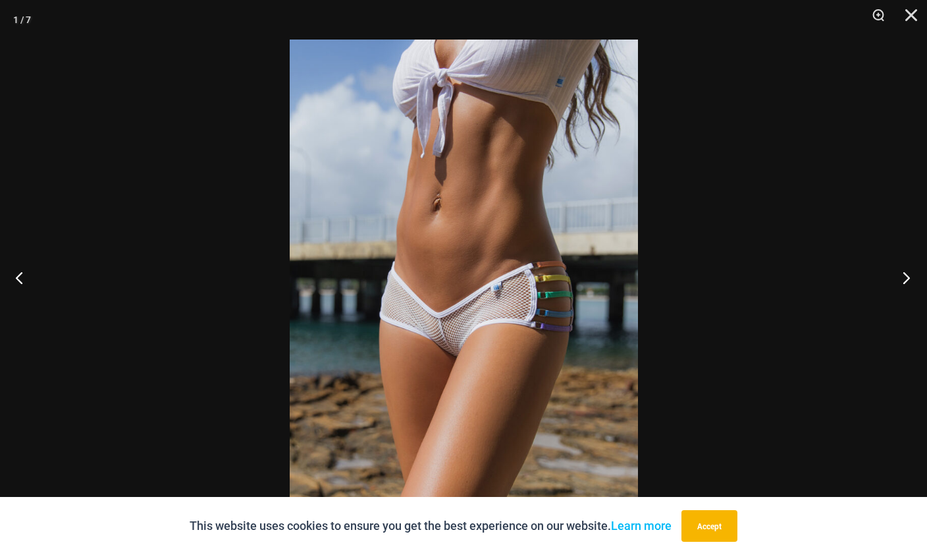
click at [906, 310] on button "Next" at bounding box center [902, 277] width 49 height 66
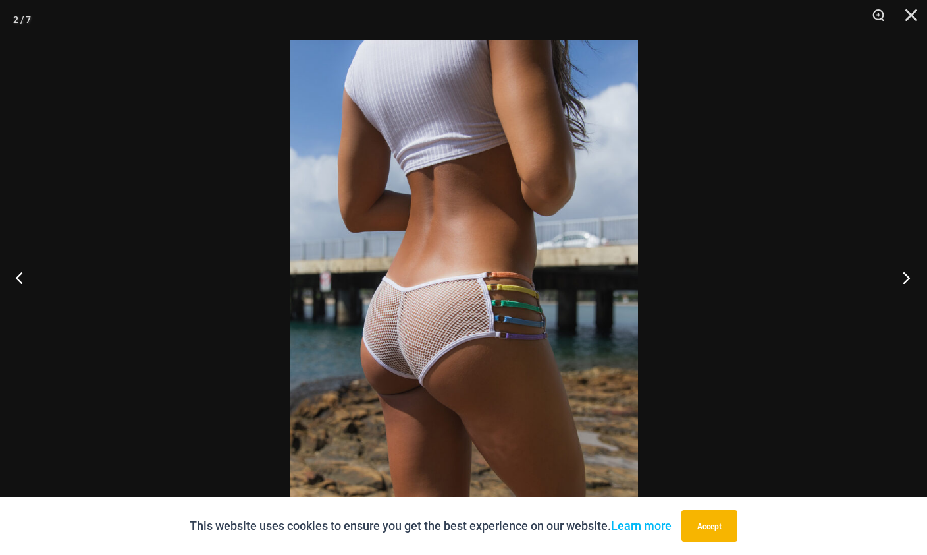
click at [904, 310] on button "Next" at bounding box center [902, 277] width 49 height 66
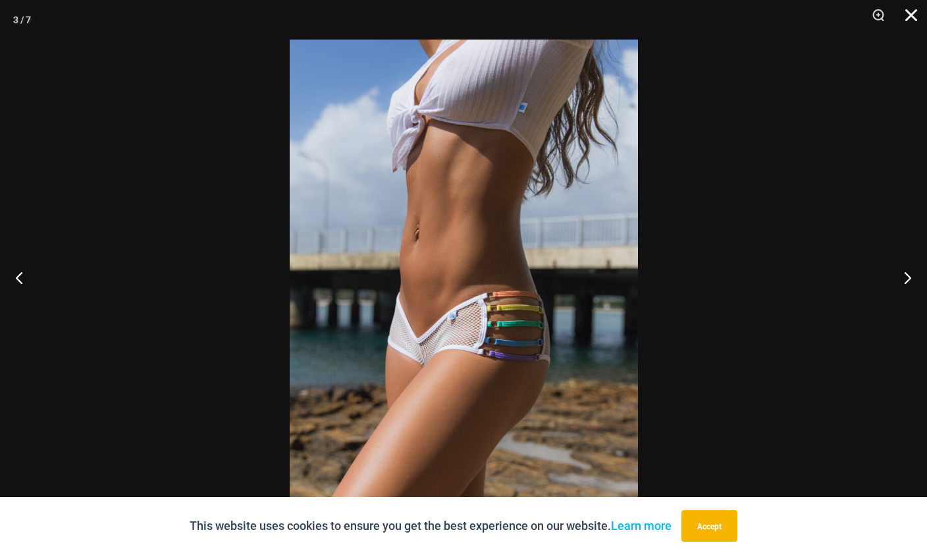
click at [921, 3] on button "Close" at bounding box center [907, 20] width 33 height 40
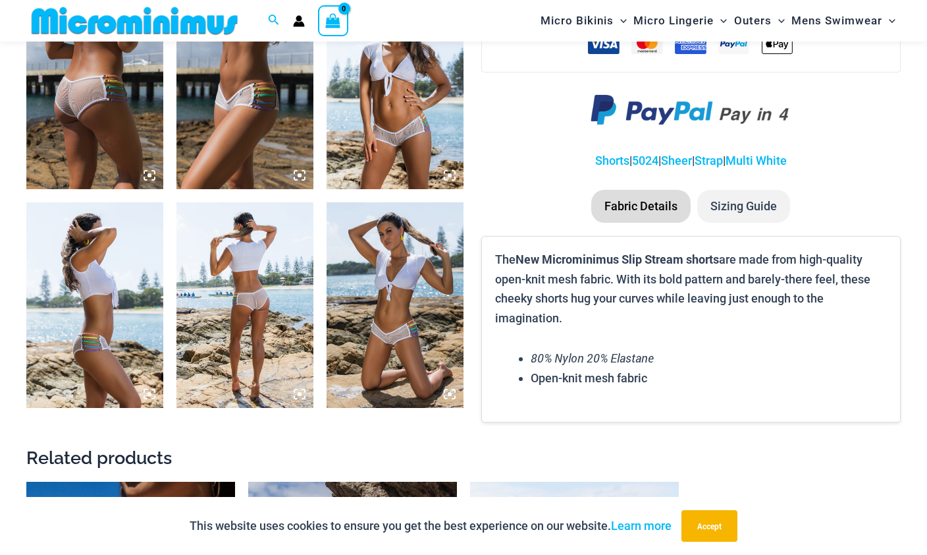
scroll to position [776, 0]
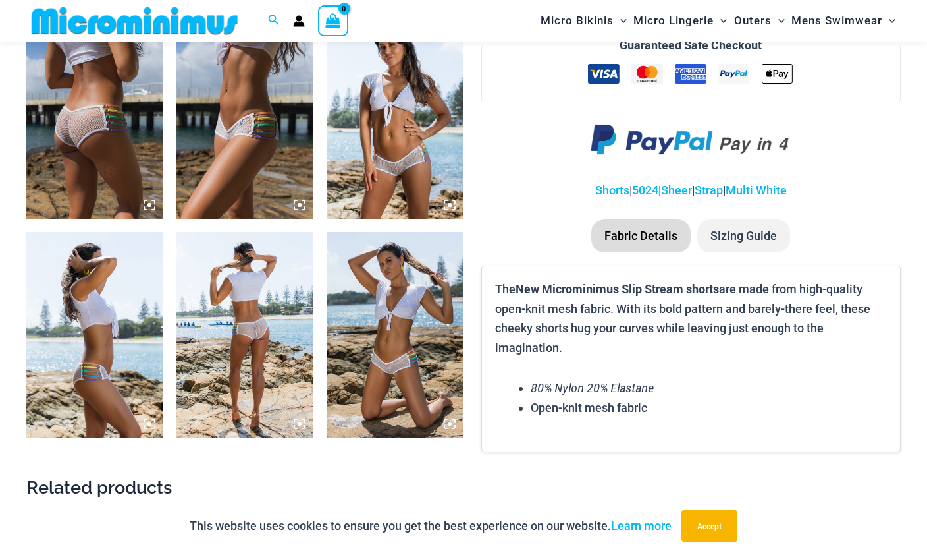
click at [438, 435] on img at bounding box center [395, 335] width 137 height 206
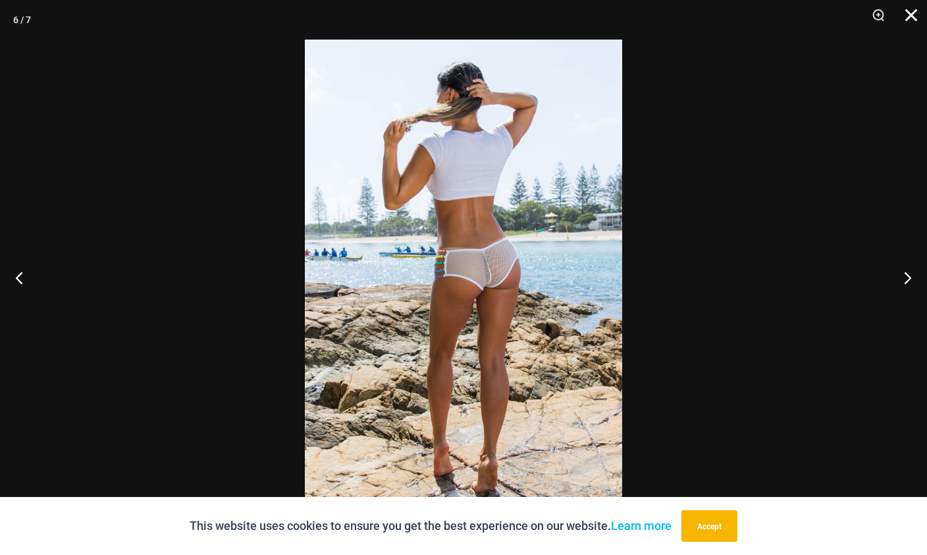
click at [914, 19] on button "Close" at bounding box center [907, 20] width 33 height 40
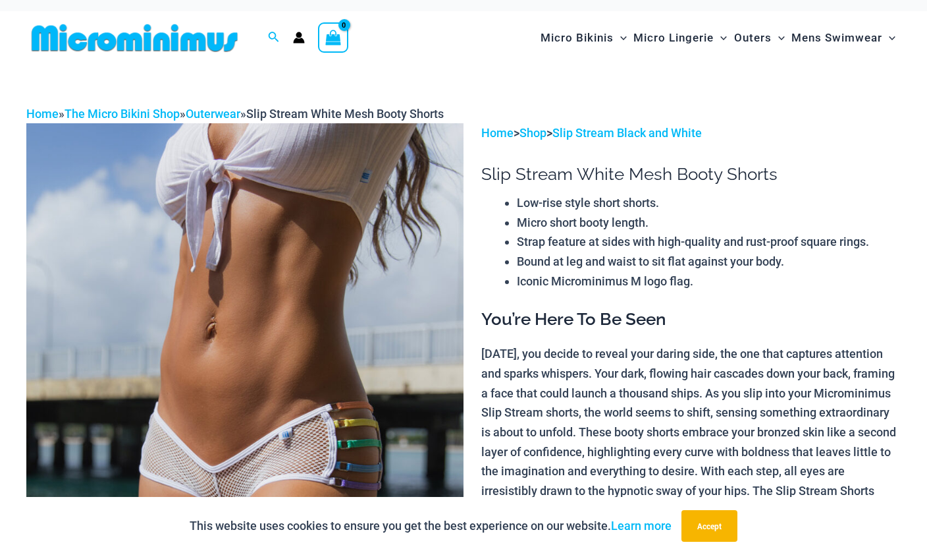
scroll to position [0, 0]
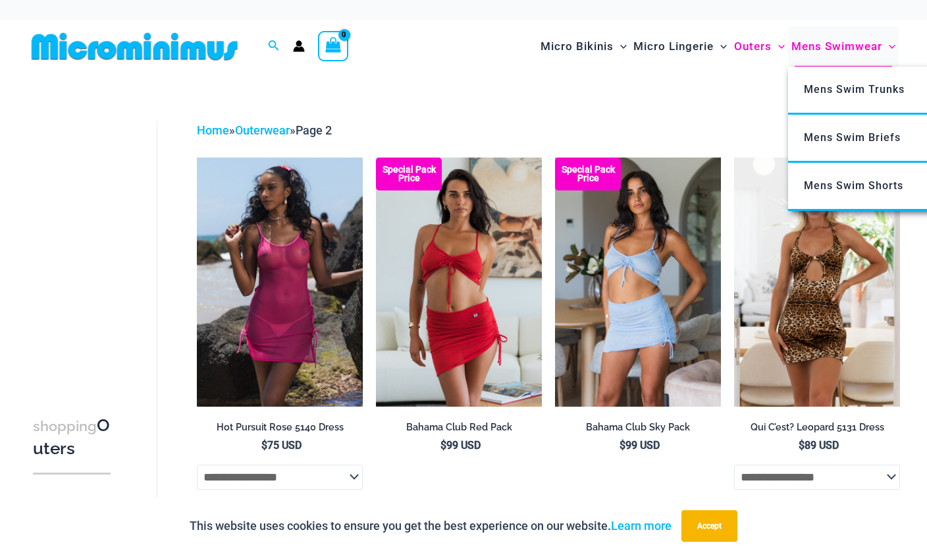
click at [867, 52] on span "Mens Swimwear" at bounding box center [837, 47] width 91 height 34
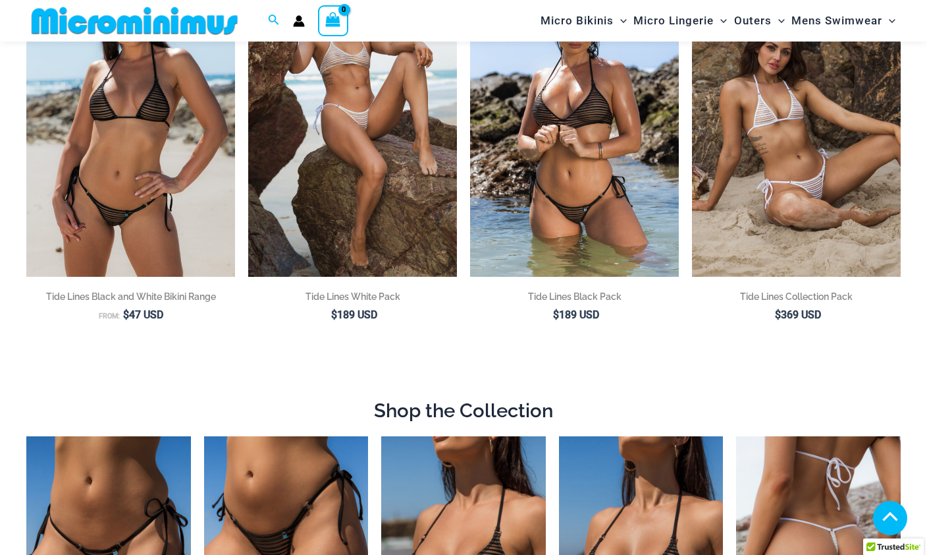
scroll to position [212, 0]
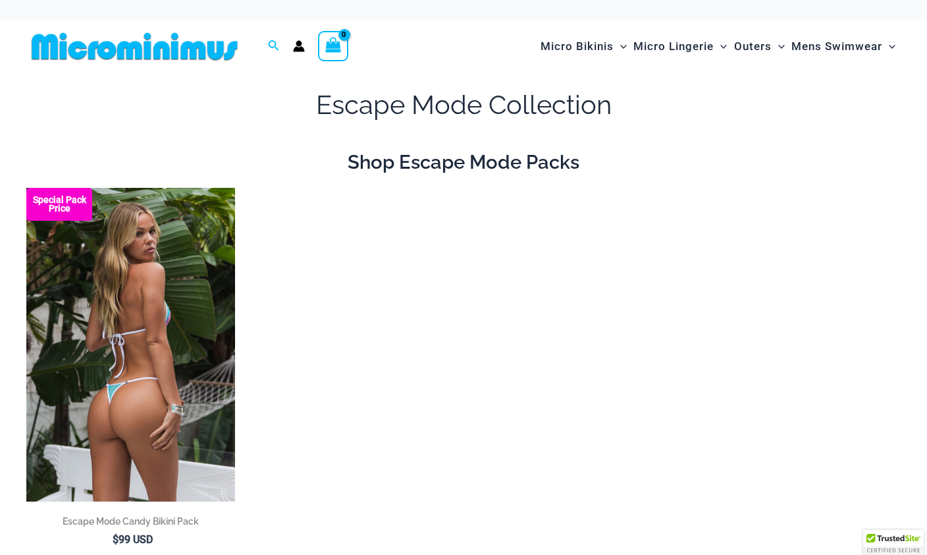
click at [176, 343] on img at bounding box center [130, 345] width 209 height 314
